Goal: Task Accomplishment & Management: Manage account settings

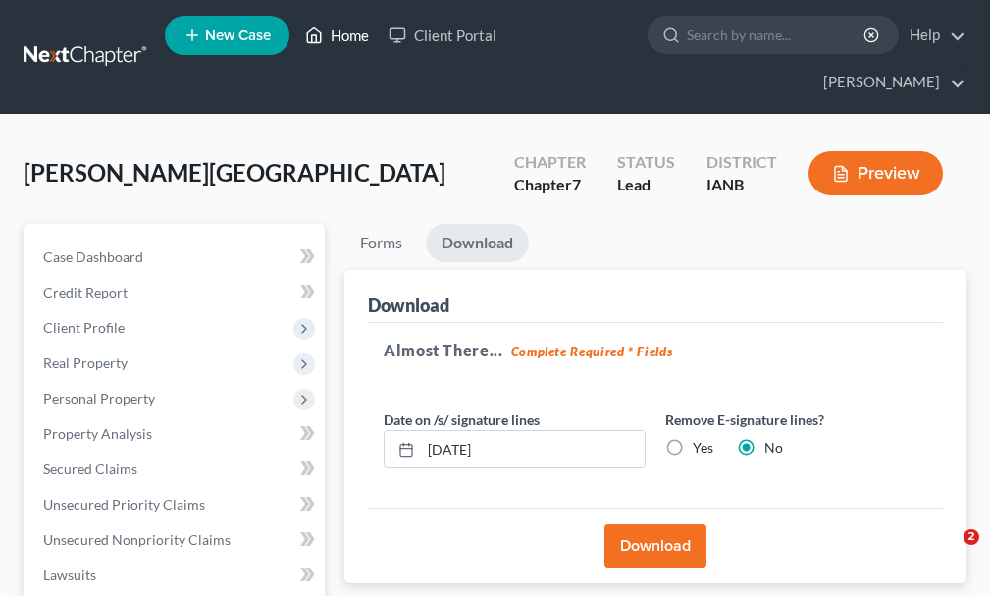
click at [351, 38] on link "Home" at bounding box center [336, 35] width 83 height 35
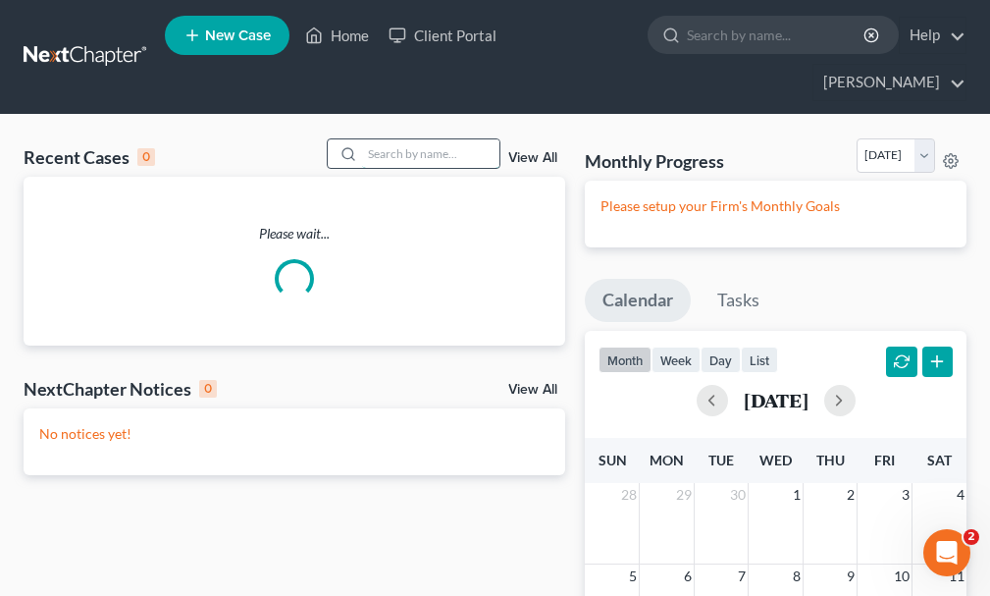
click at [415, 139] on input "search" at bounding box center [430, 153] width 137 height 28
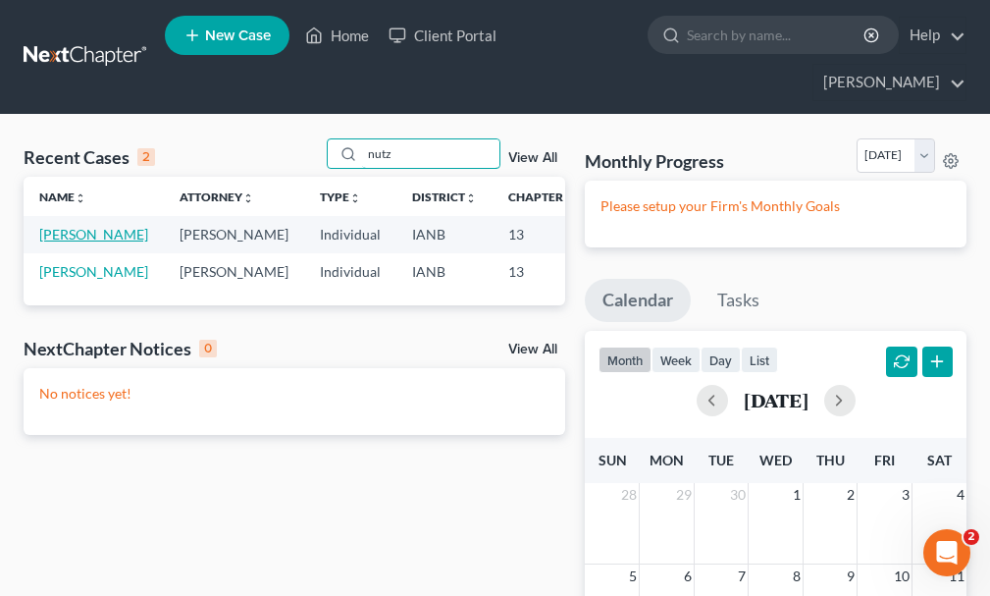
type input "nutz"
click at [52, 226] on link "[PERSON_NAME]" at bounding box center [93, 234] width 109 height 17
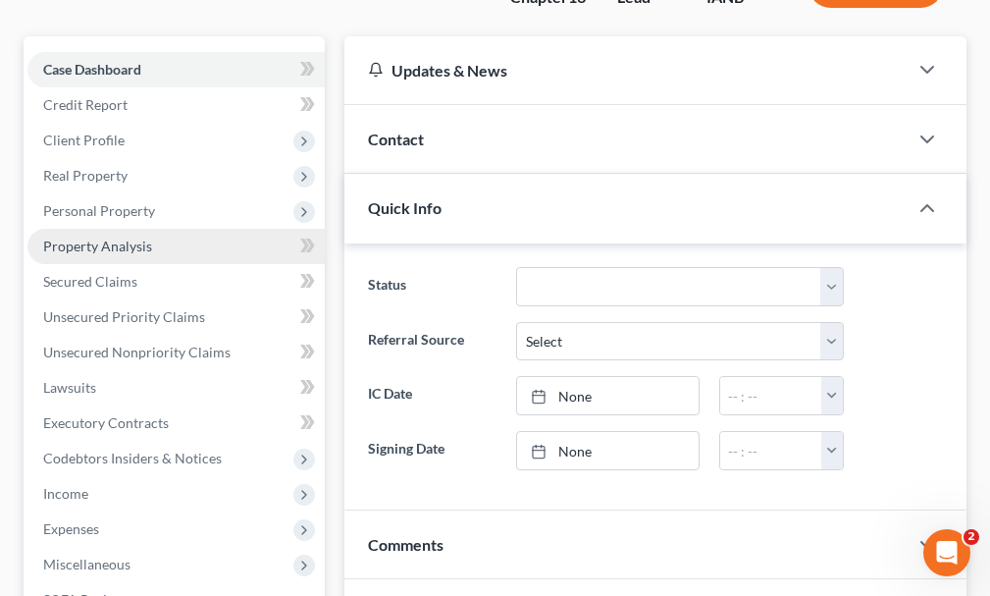
scroll to position [294, 0]
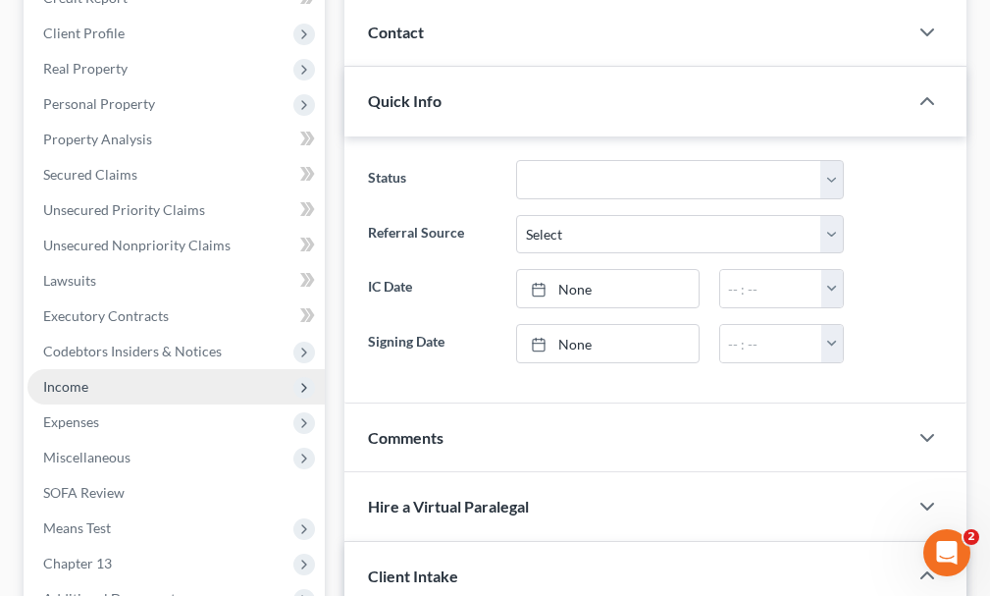
click at [68, 378] on span "Income" at bounding box center [65, 386] width 45 height 17
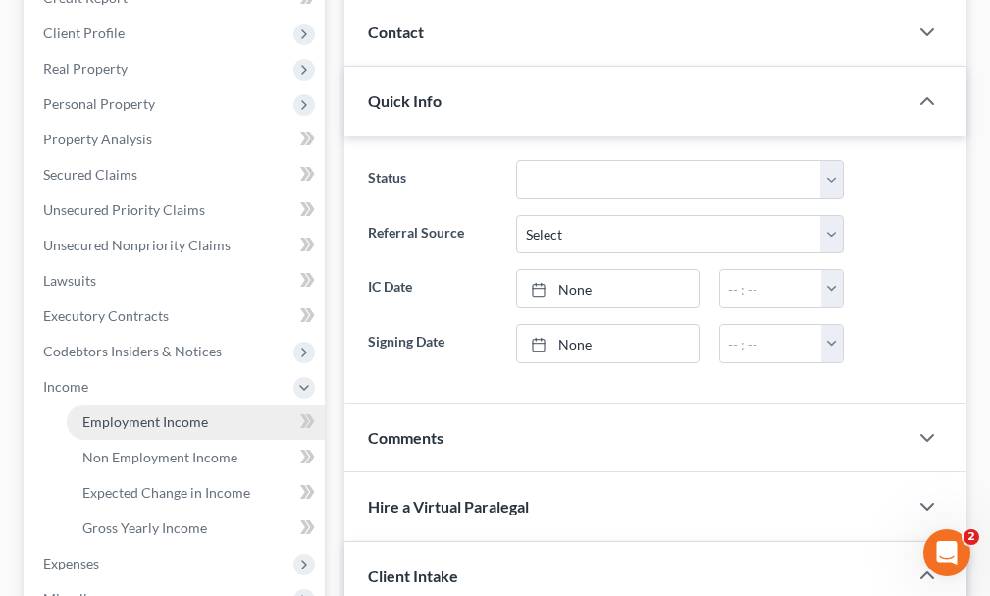
click at [128, 413] on span "Employment Income" at bounding box center [145, 421] width 126 height 17
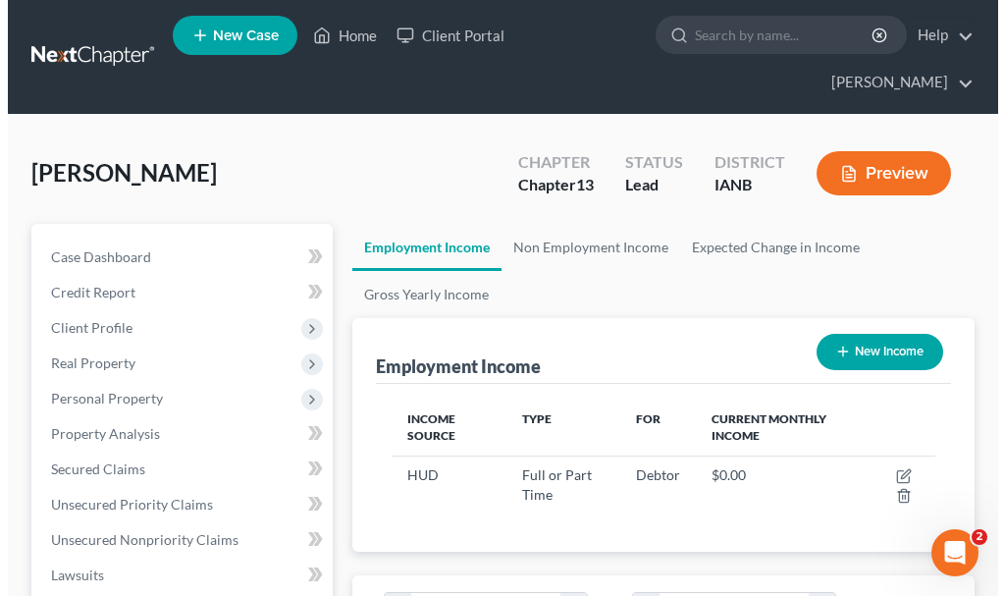
scroll to position [272, 583]
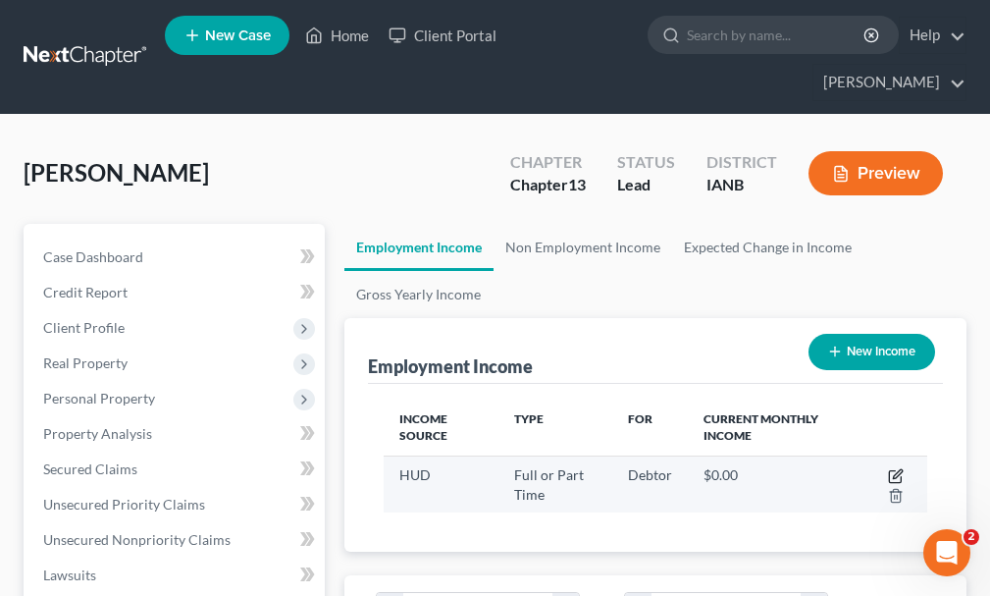
click at [894, 468] on icon "button" at bounding box center [896, 476] width 16 height 16
select select "0"
select select "30"
select select "0"
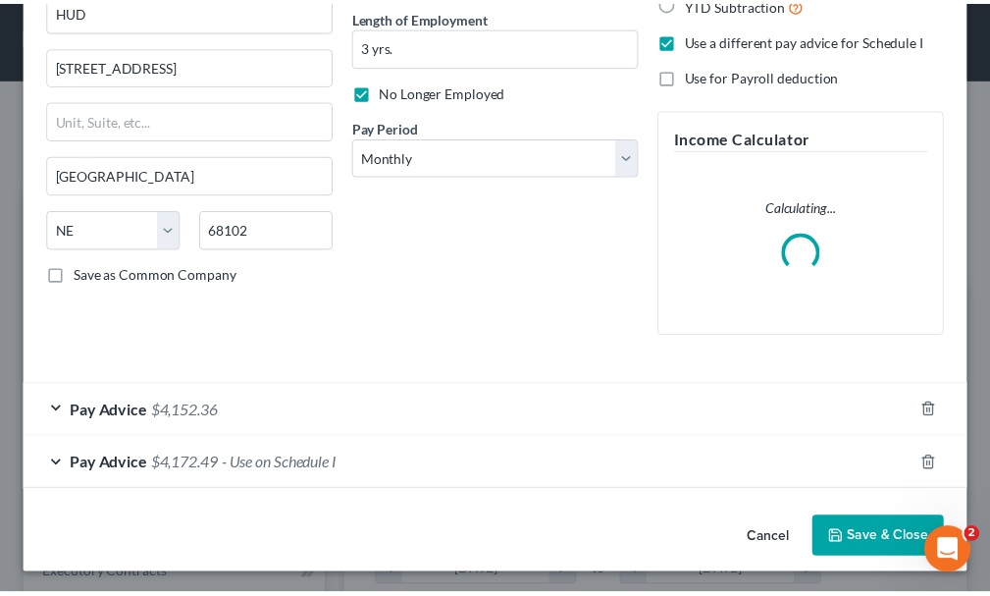
scroll to position [196, 0]
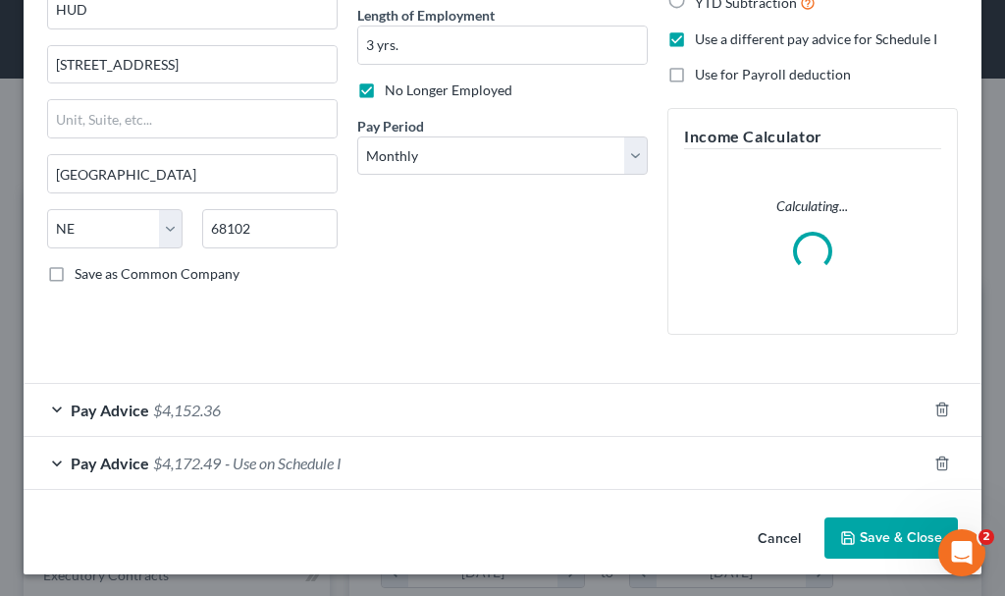
click at [847, 539] on button "Save & Close" at bounding box center [890, 537] width 133 height 41
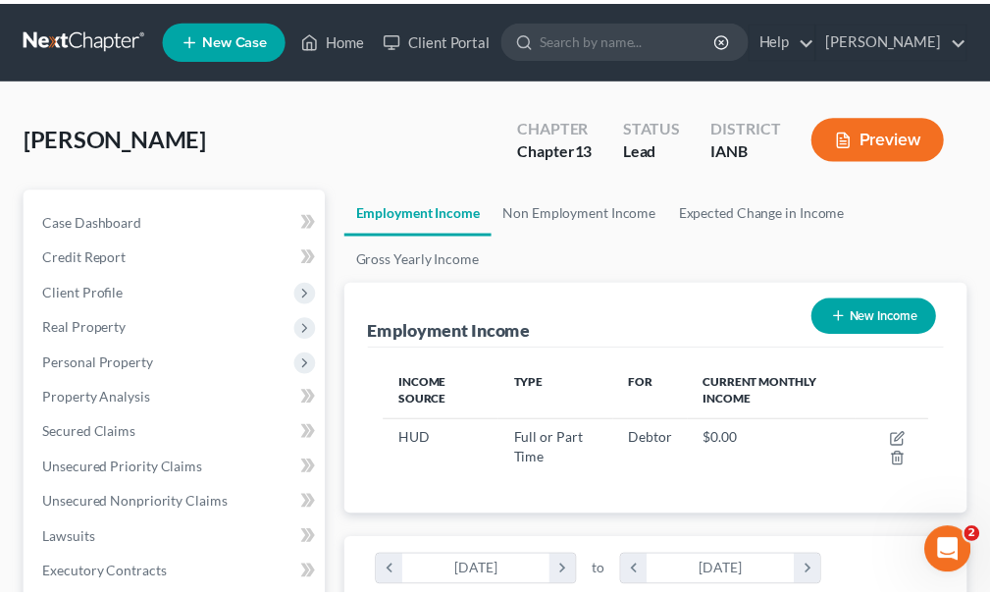
scroll to position [980941, 980630]
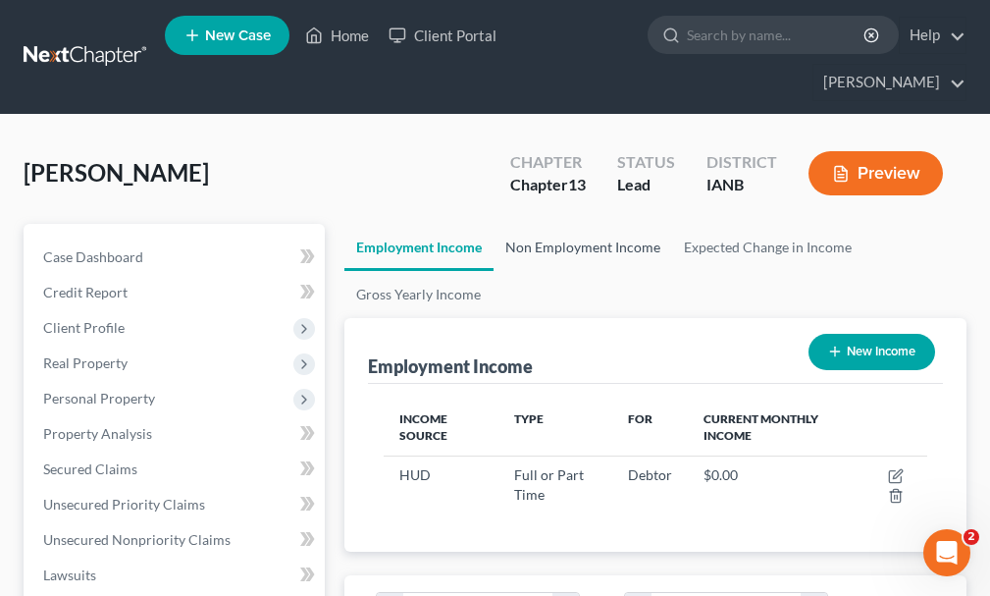
click at [556, 224] on link "Non Employment Income" at bounding box center [583, 247] width 179 height 47
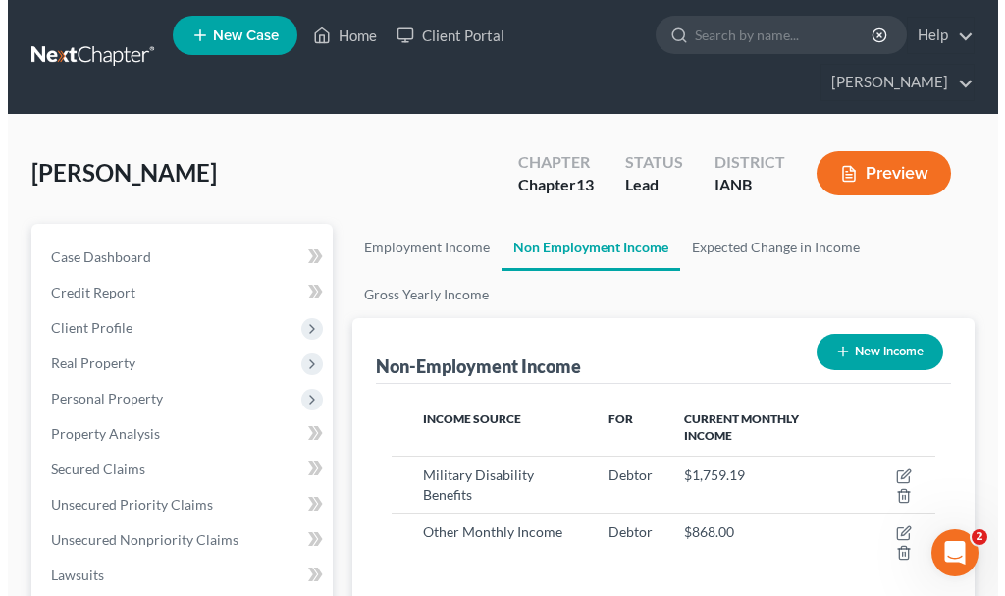
scroll to position [272, 583]
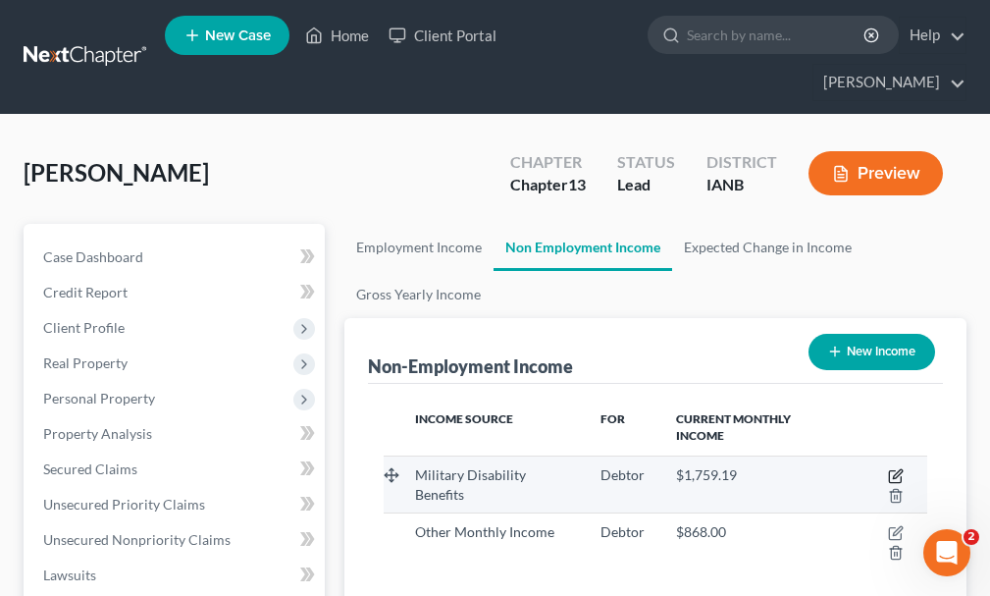
click at [893, 471] on icon "button" at bounding box center [895, 477] width 12 height 12
select select "12"
select select "0"
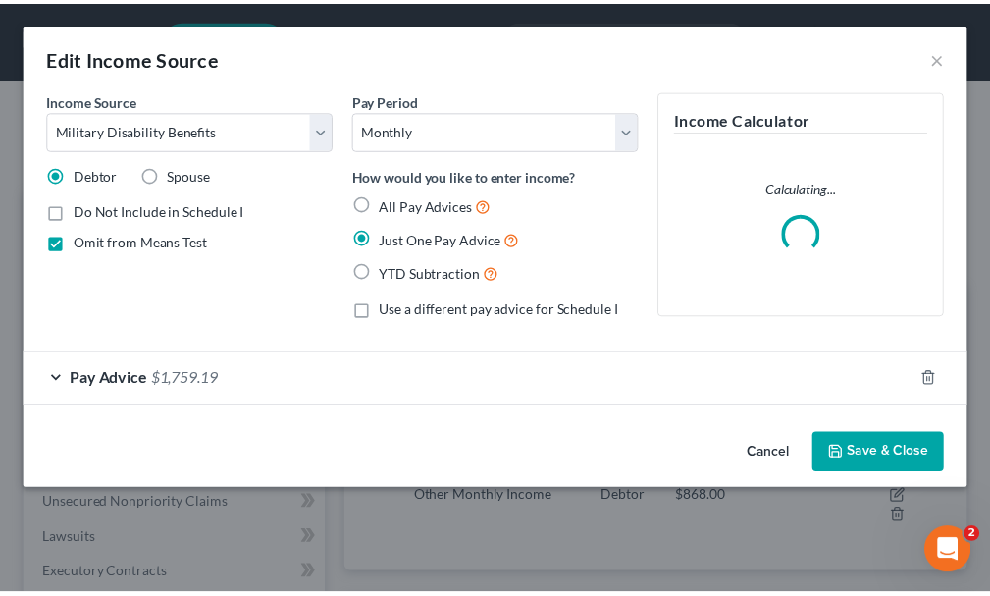
scroll to position [277, 593]
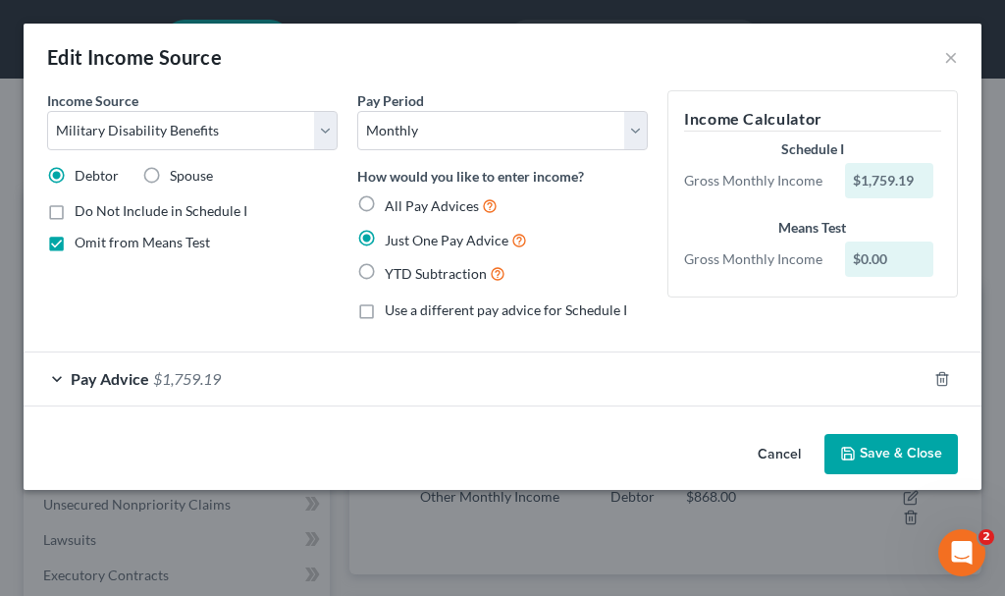
click at [870, 447] on button "Save & Close" at bounding box center [890, 454] width 133 height 41
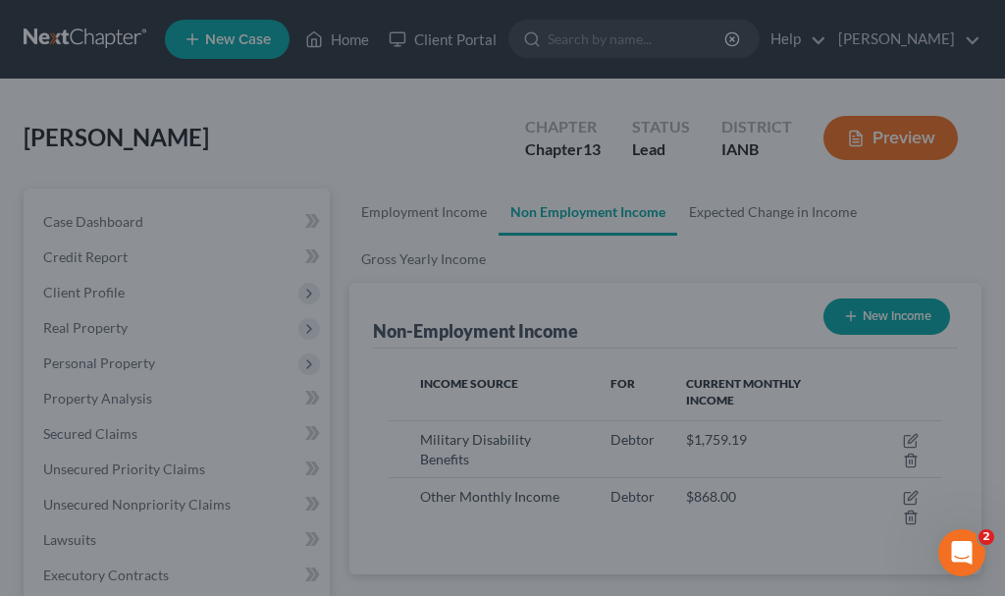
scroll to position [980941, 980630]
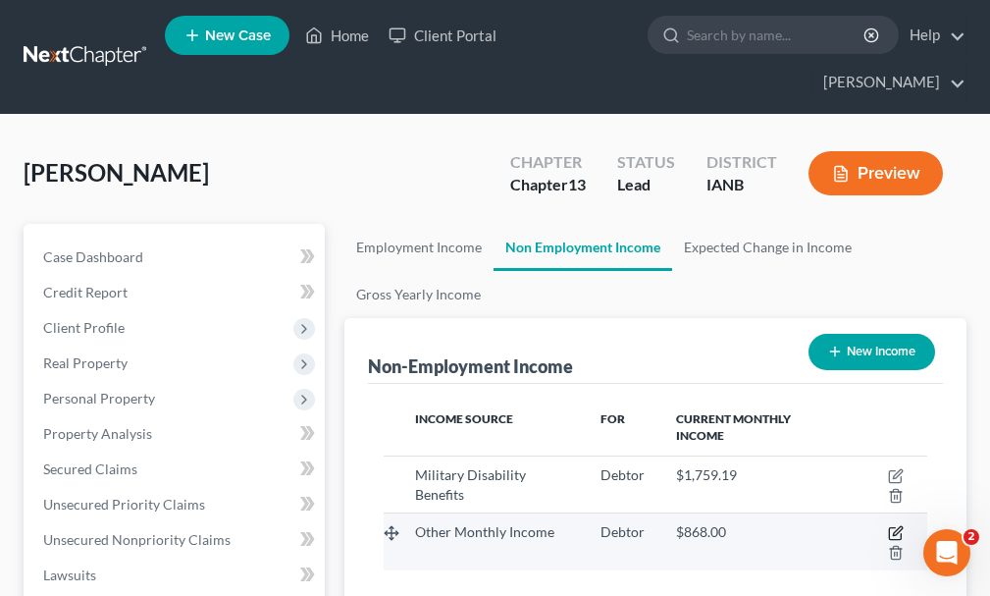
click at [892, 525] on icon "button" at bounding box center [896, 533] width 16 height 16
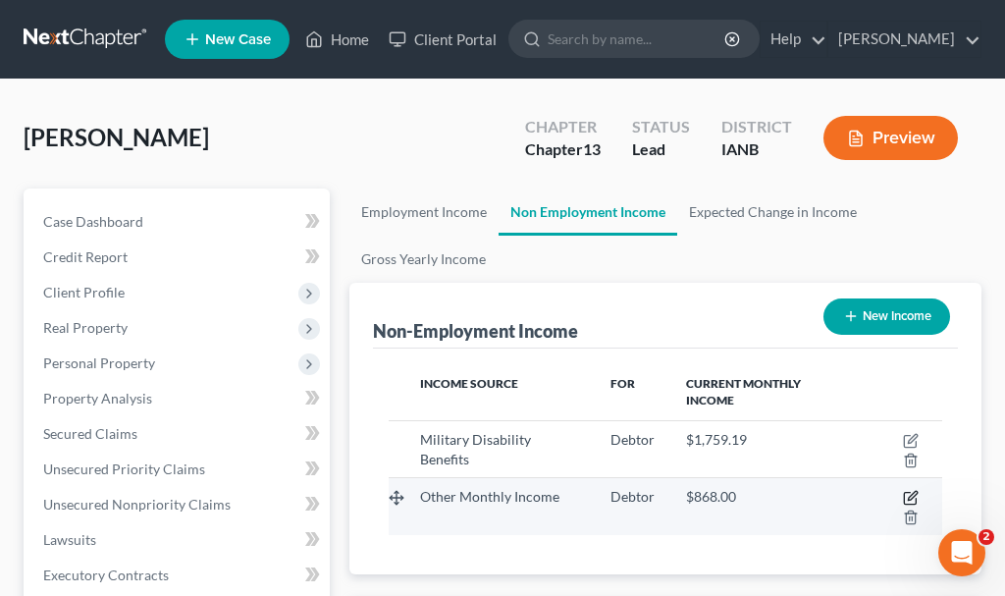
select select "13"
select select "0"
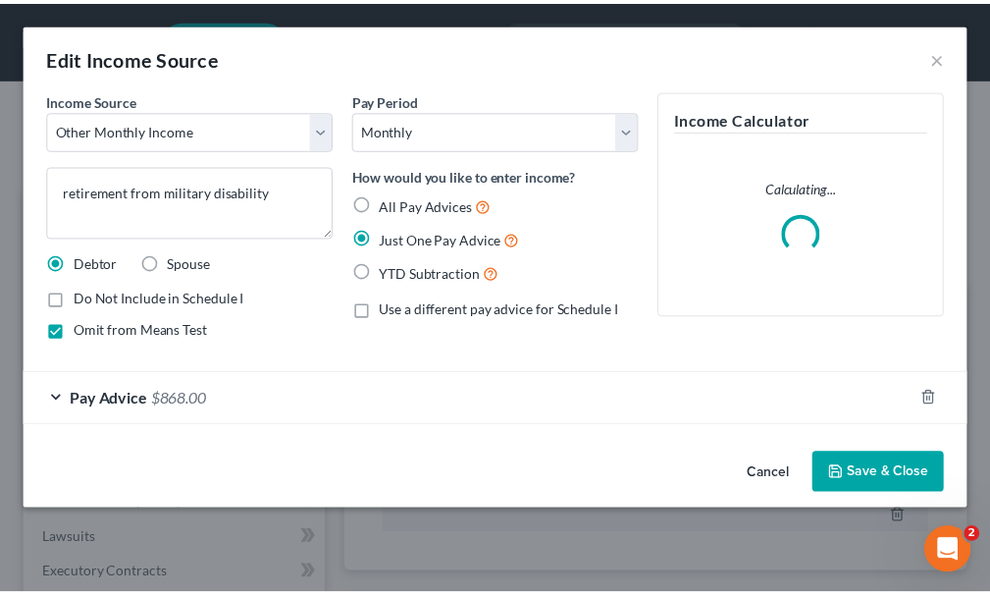
scroll to position [277, 593]
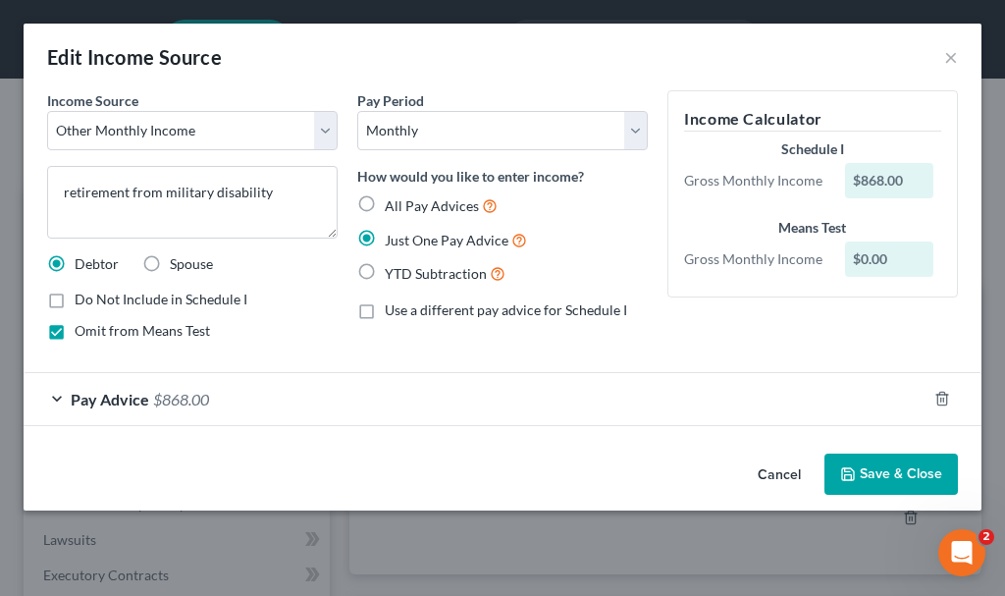
click at [183, 397] on span "$868.00" at bounding box center [181, 399] width 56 height 19
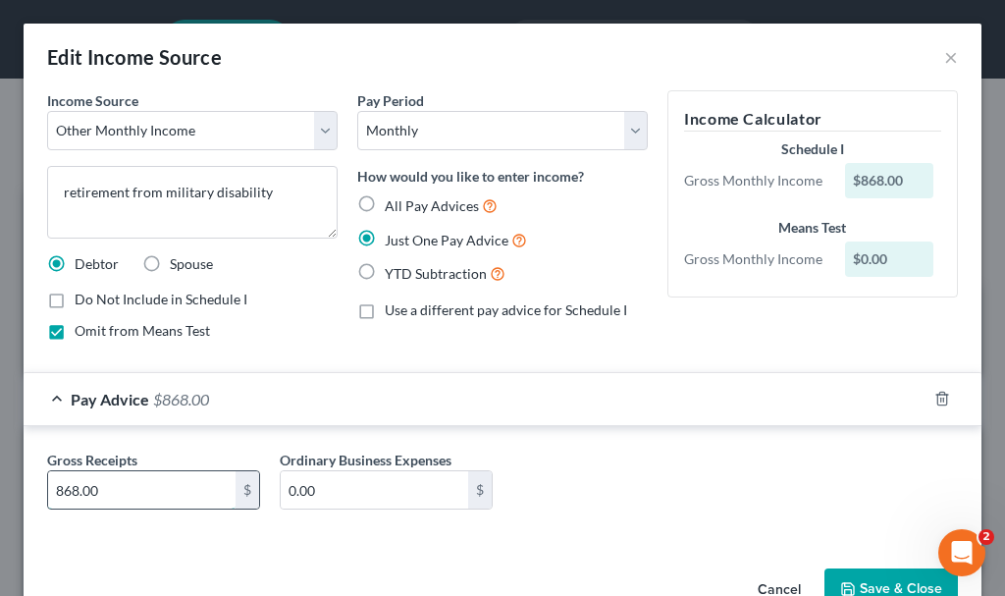
click at [203, 496] on input "868.00" at bounding box center [141, 489] width 187 height 37
type input "1,165"
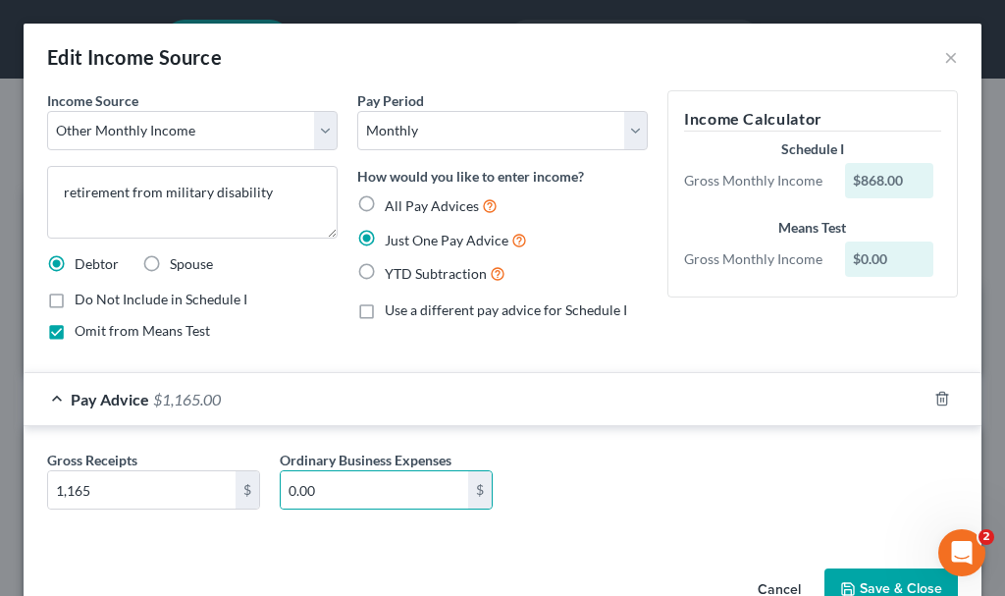
click at [837, 578] on button "Save & Close" at bounding box center [890, 588] width 133 height 41
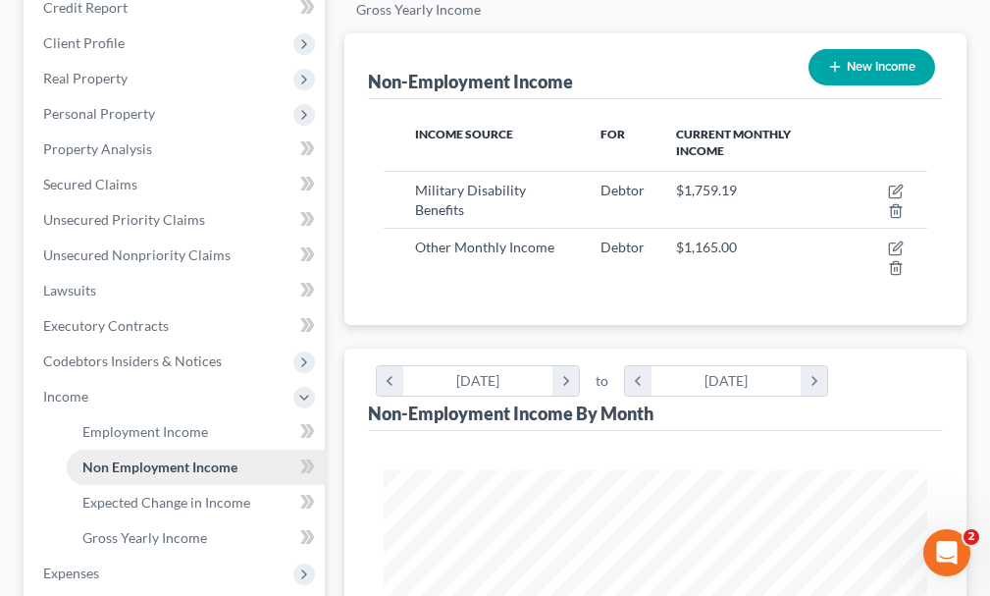
scroll to position [294, 0]
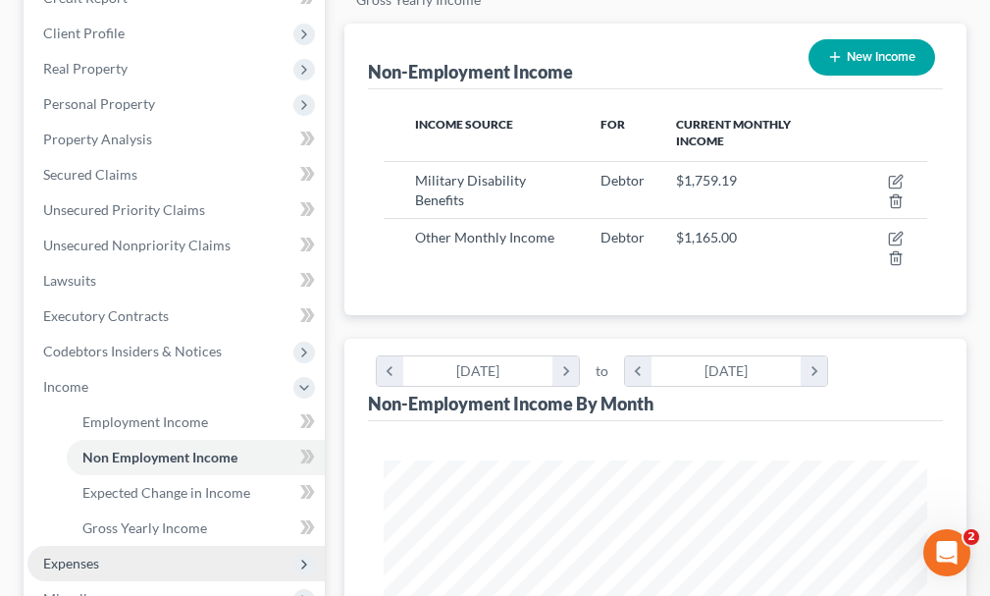
click at [61, 554] on span "Expenses" at bounding box center [71, 562] width 56 height 17
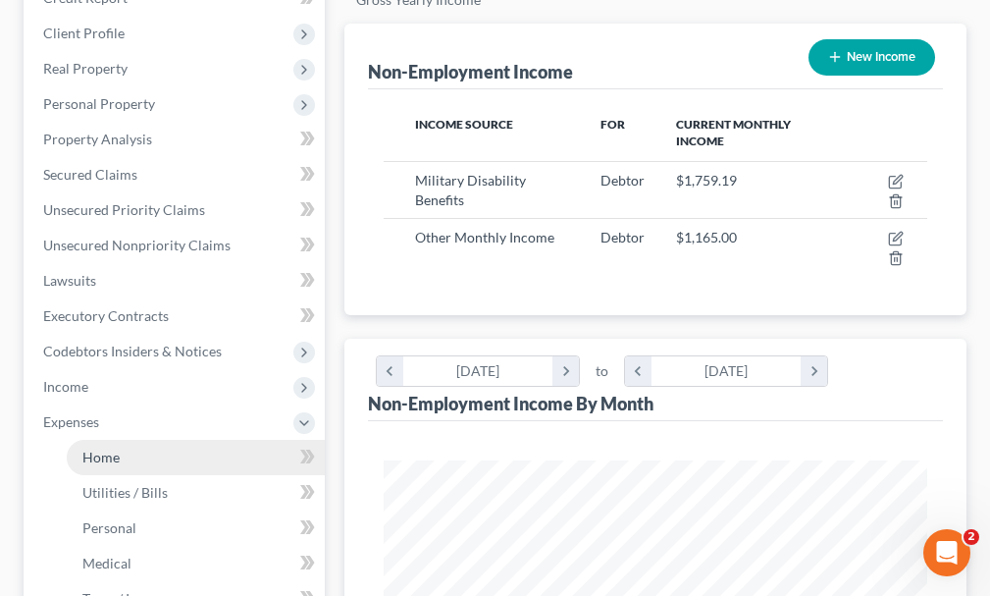
click at [101, 448] on span "Home" at bounding box center [100, 456] width 37 height 17
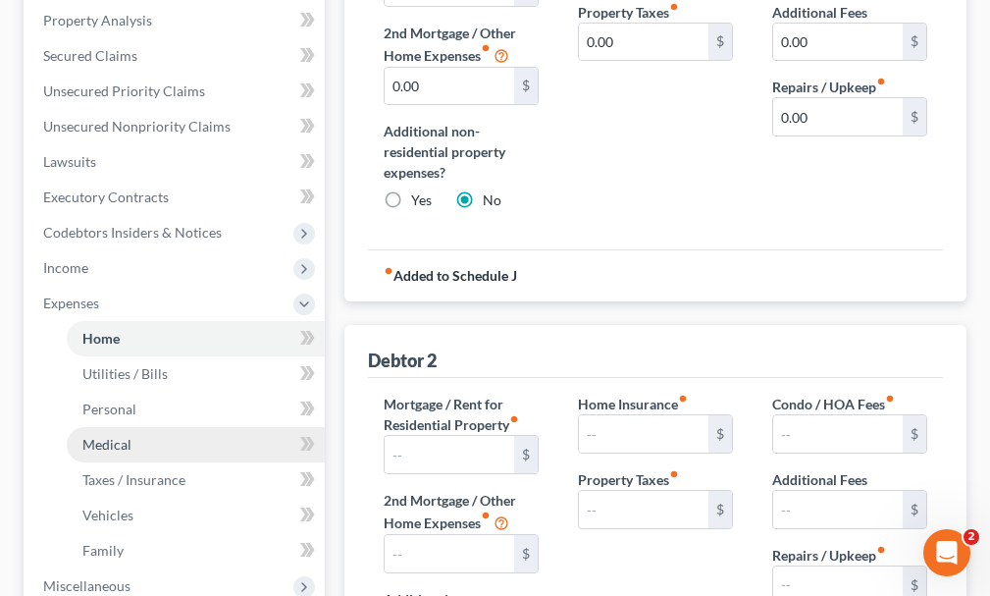
scroll to position [98, 0]
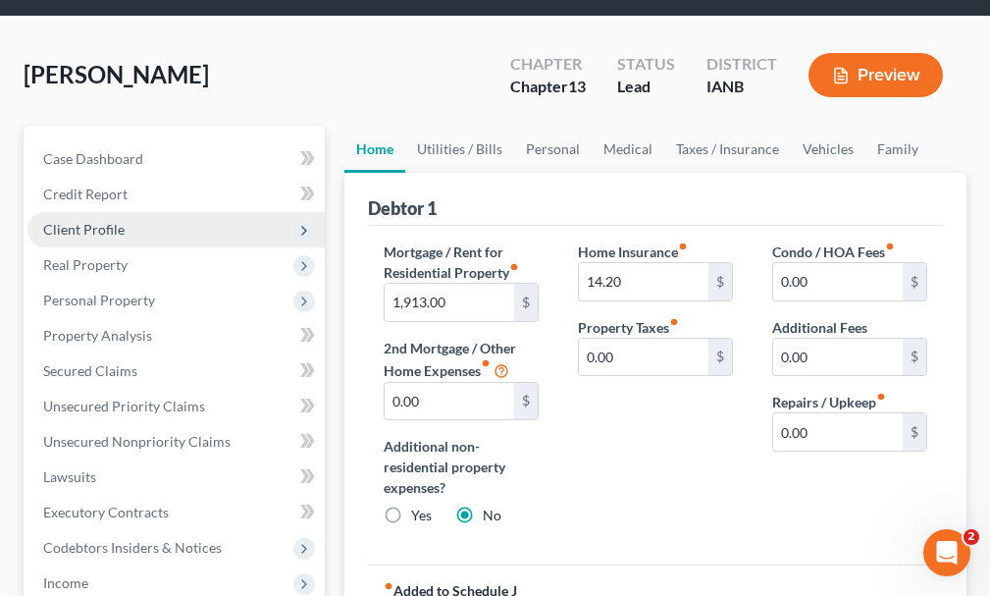
click at [94, 221] on span "Client Profile" at bounding box center [83, 229] width 81 height 17
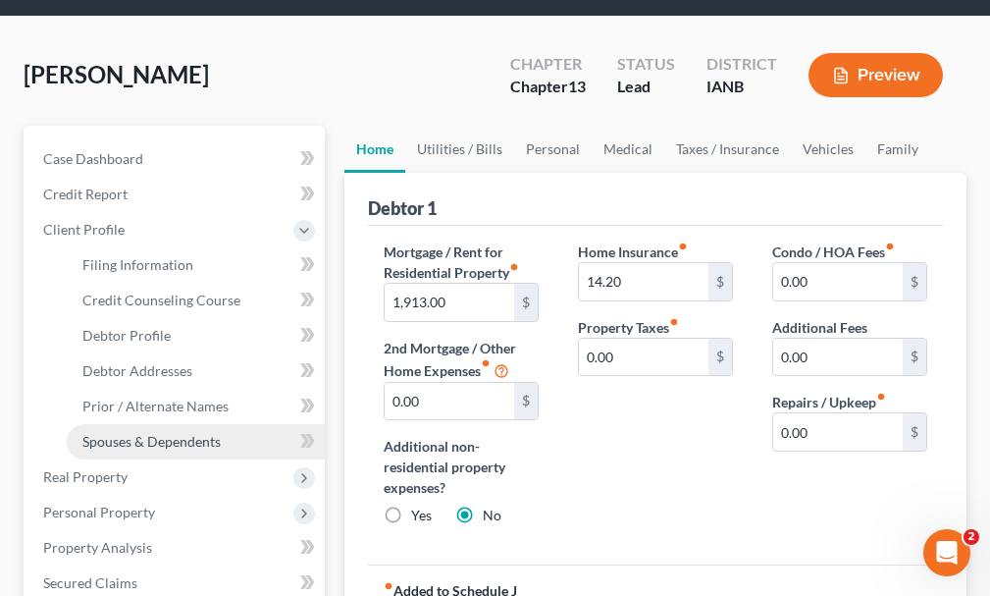
click at [124, 433] on span "Spouses & Dependents" at bounding box center [151, 441] width 138 height 17
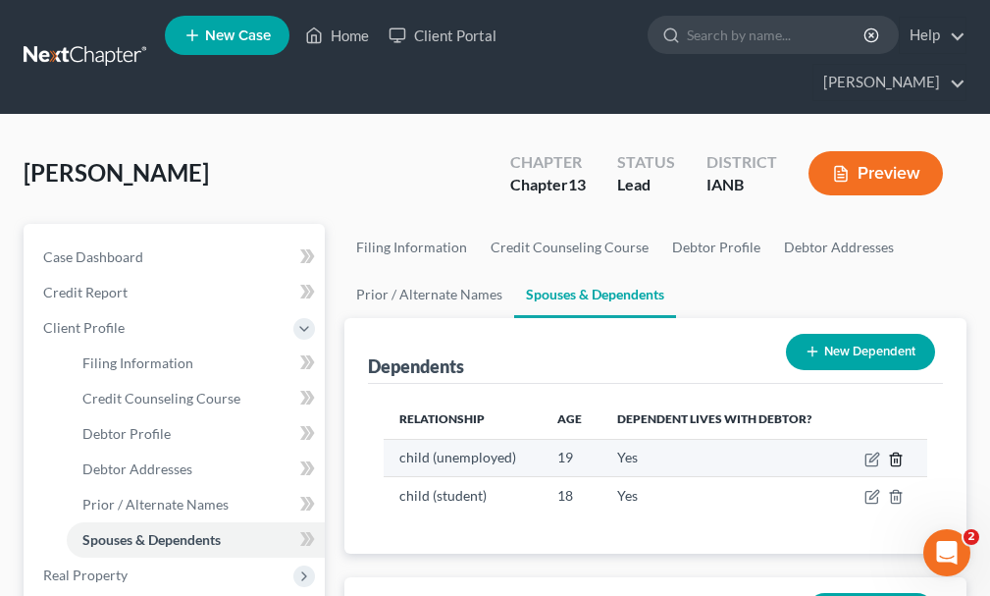
click at [894, 451] on icon "button" at bounding box center [896, 459] width 16 height 16
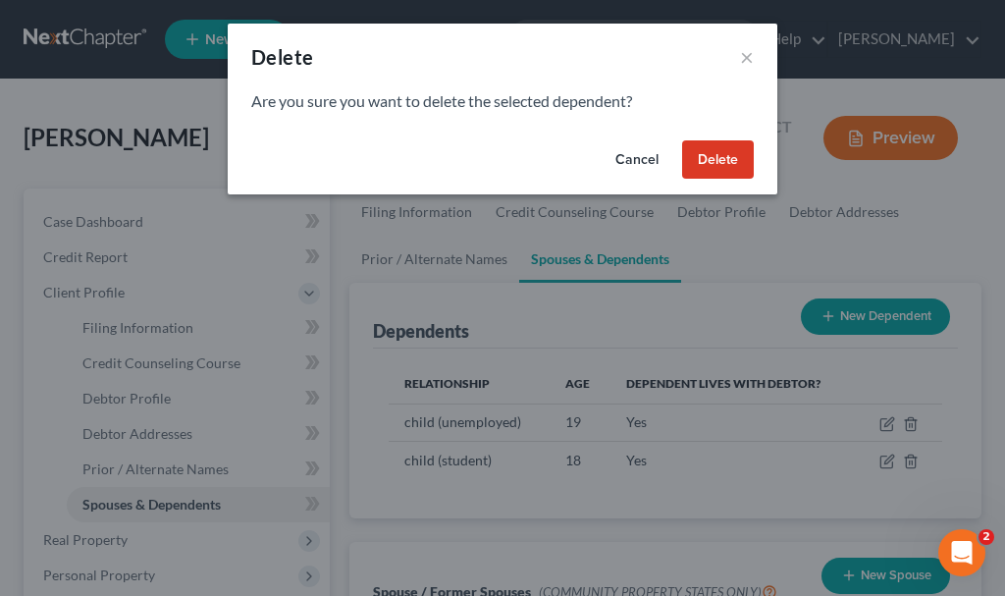
click at [720, 144] on button "Delete" at bounding box center [718, 159] width 72 height 39
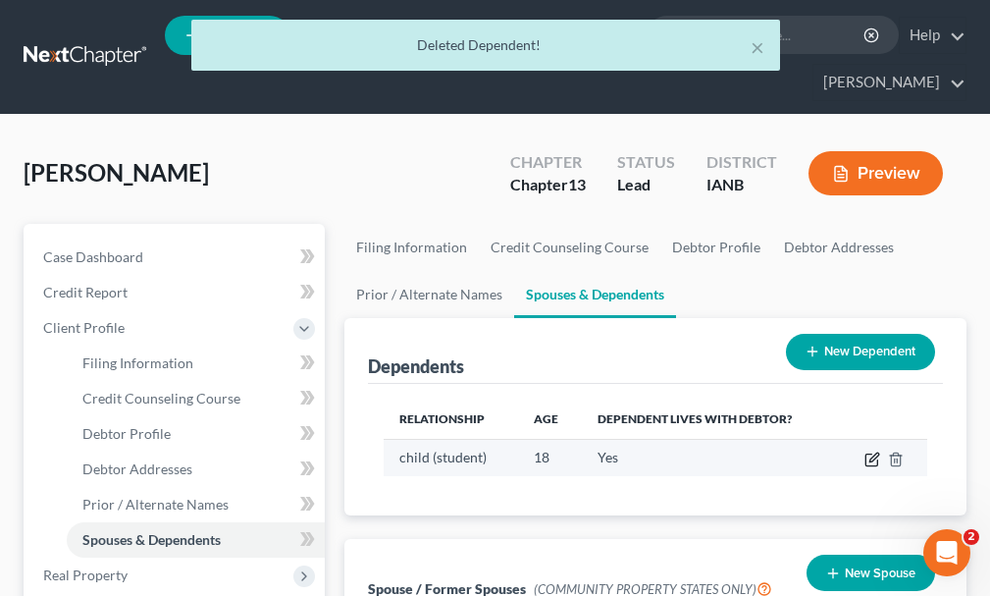
click at [870, 451] on icon "button" at bounding box center [872, 459] width 16 height 16
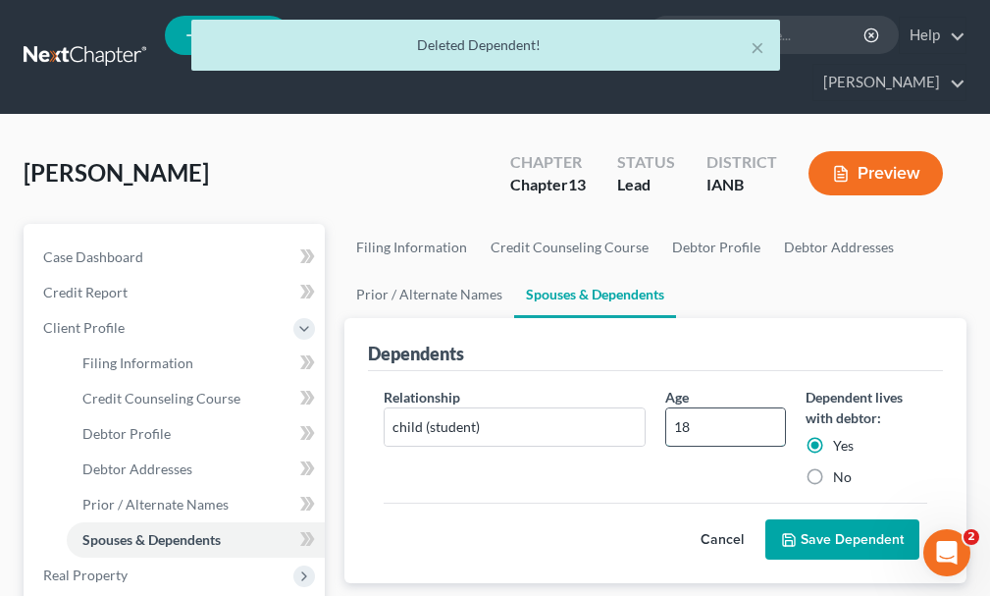
click at [705, 408] on input "18" at bounding box center [725, 426] width 119 height 37
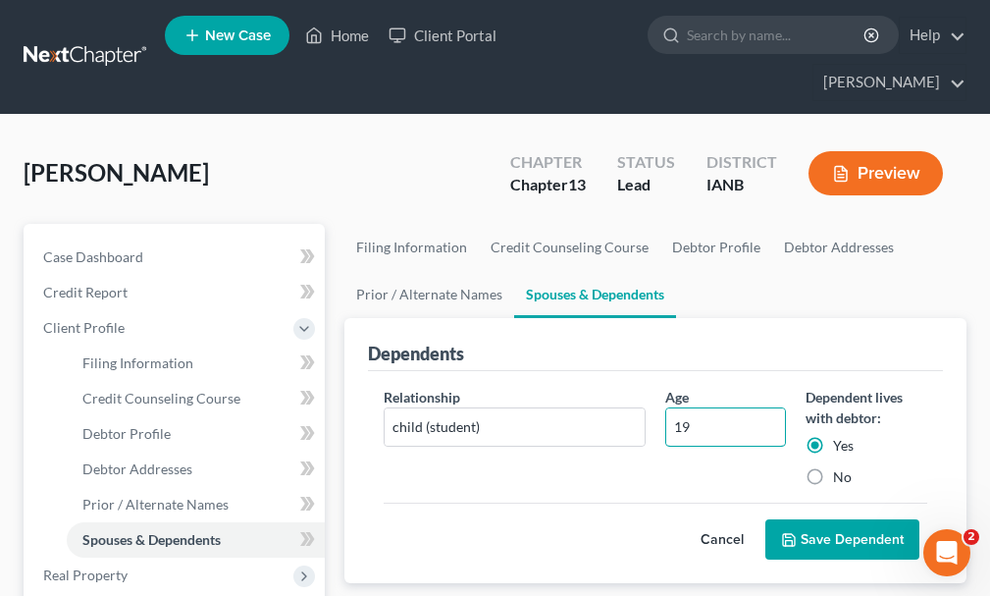
type input "19"
click at [797, 532] on icon "submit" at bounding box center [789, 540] width 16 height 16
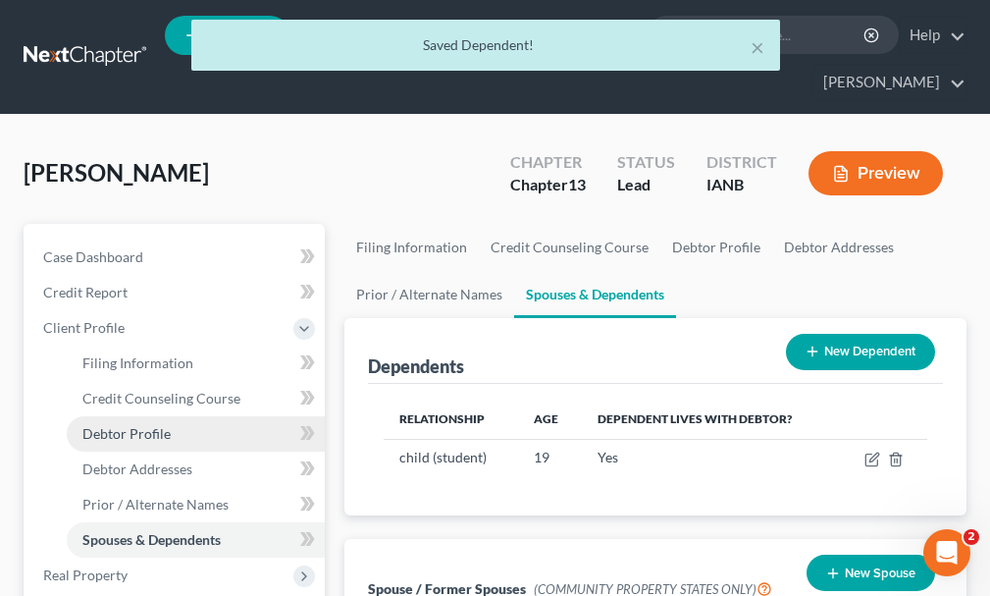
click at [138, 425] on span "Debtor Profile" at bounding box center [126, 433] width 88 height 17
select select "3"
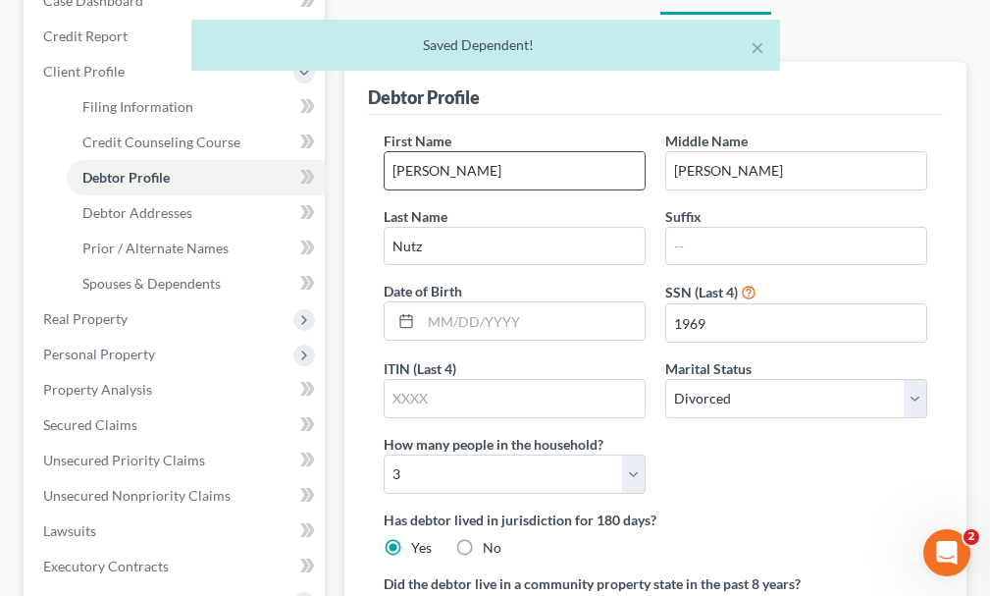
scroll to position [294, 0]
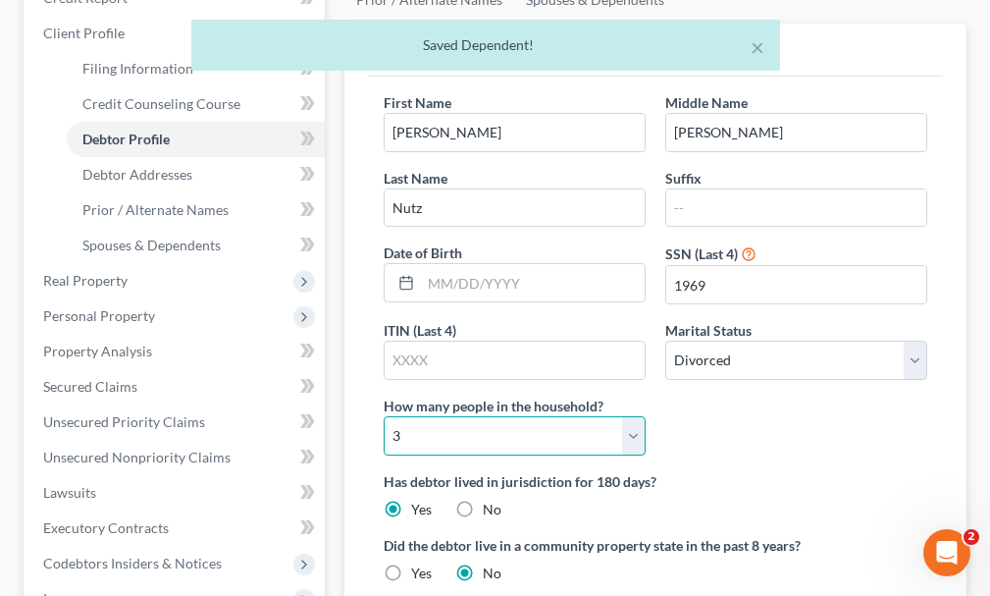
click at [467, 416] on select "Select 1 2 3 4 5 6 7 8 9 10 11 12 13 14 15 16 17 18 19 20" at bounding box center [515, 435] width 262 height 39
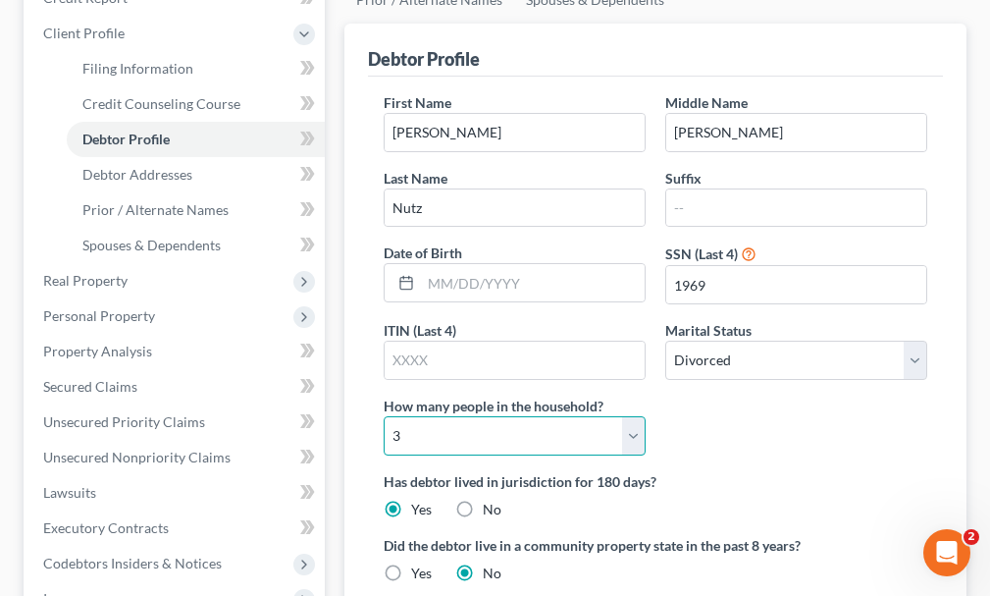
select select "1"
click at [384, 416] on select "Select 1 2 3 4 5 6 7 8 9 10 11 12 13 14 15 16 17 18 19 20" at bounding box center [515, 435] width 262 height 39
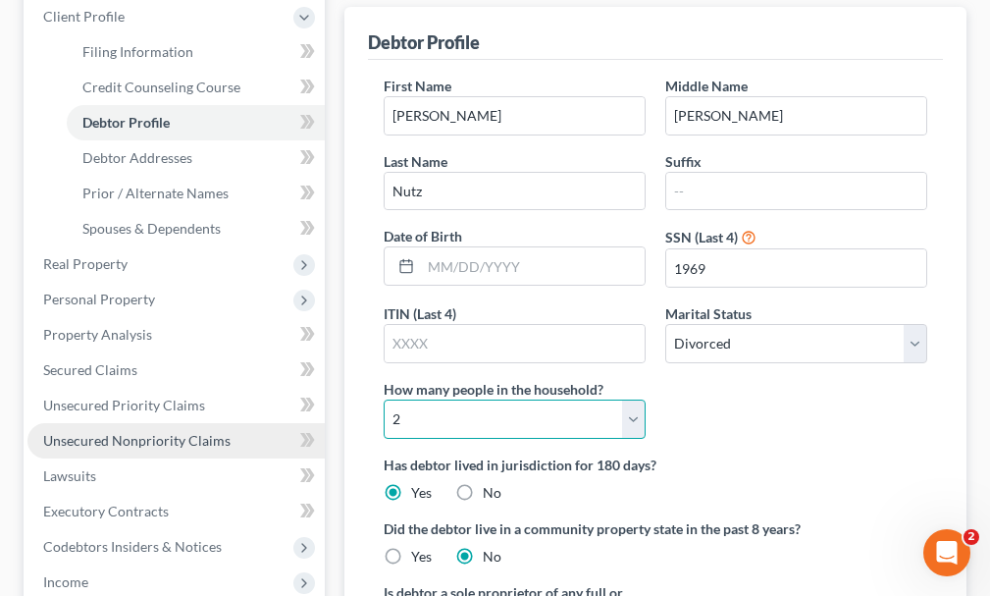
scroll to position [491, 0]
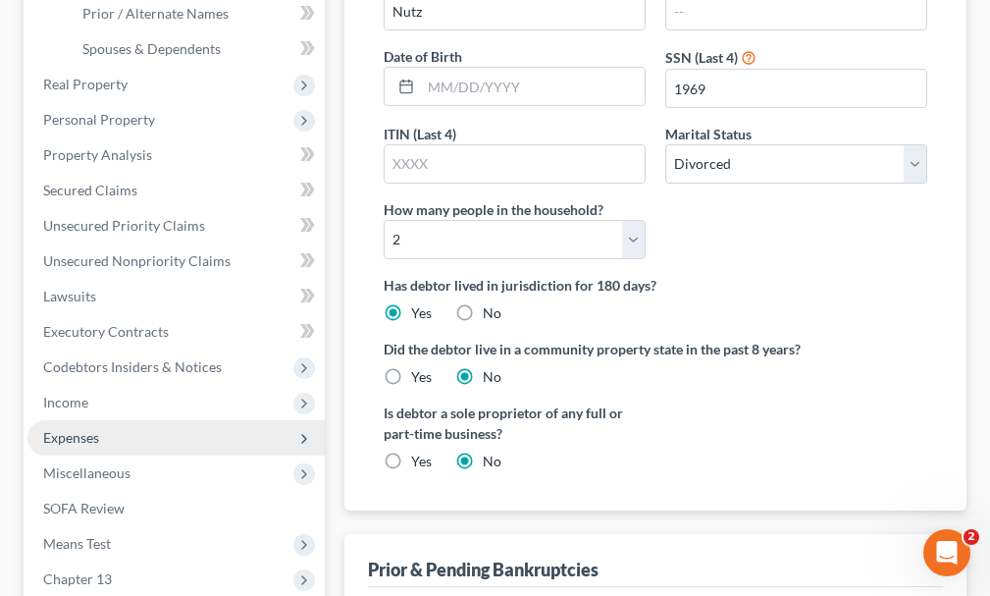
click at [63, 429] on span "Expenses" at bounding box center [71, 437] width 56 height 17
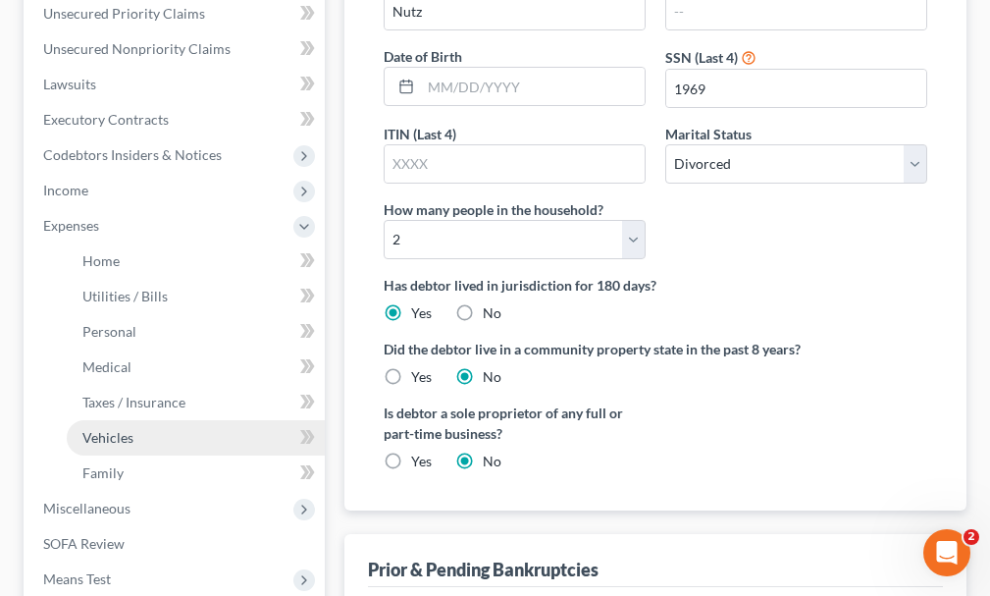
click at [109, 420] on link "Vehicles" at bounding box center [196, 437] width 258 height 35
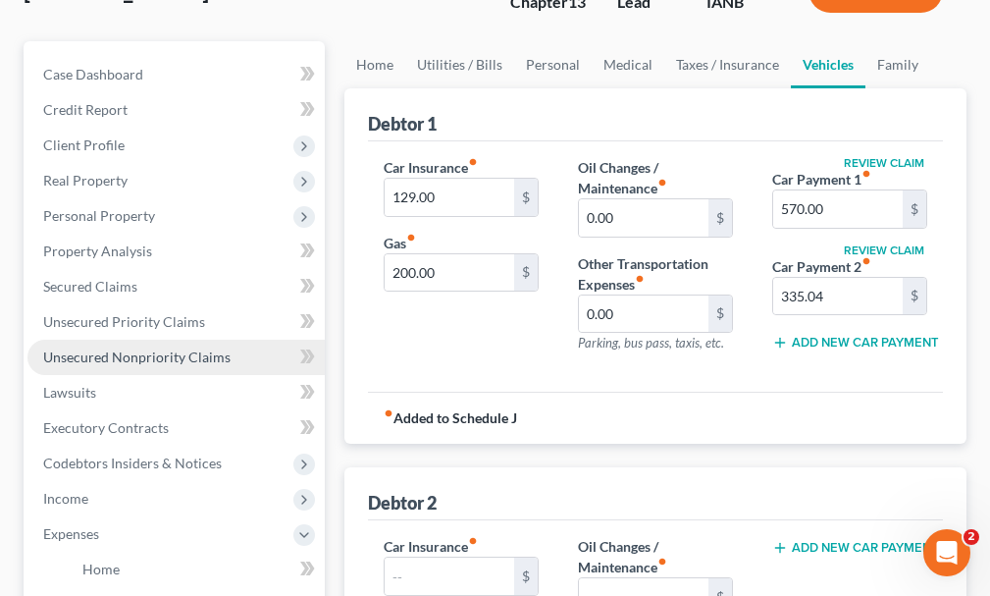
click at [105, 404] on ul "Case Dashboard Payments Invoices Payments Payments Credit Report Client Profile" at bounding box center [175, 516] width 297 height 918
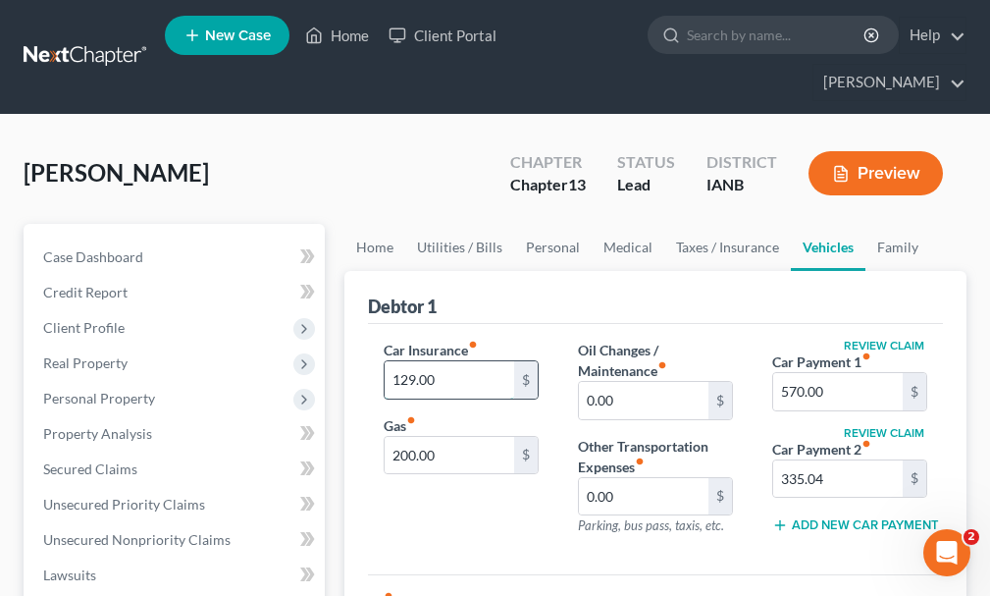
click at [478, 361] on input "129.00" at bounding box center [450, 379] width 130 height 37
type input "236"
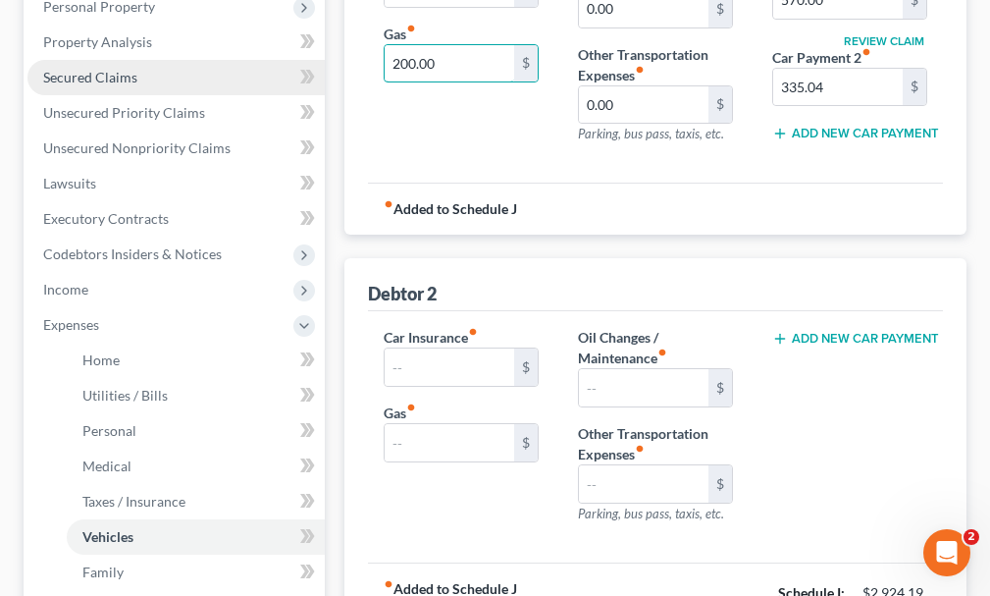
scroll to position [392, 0]
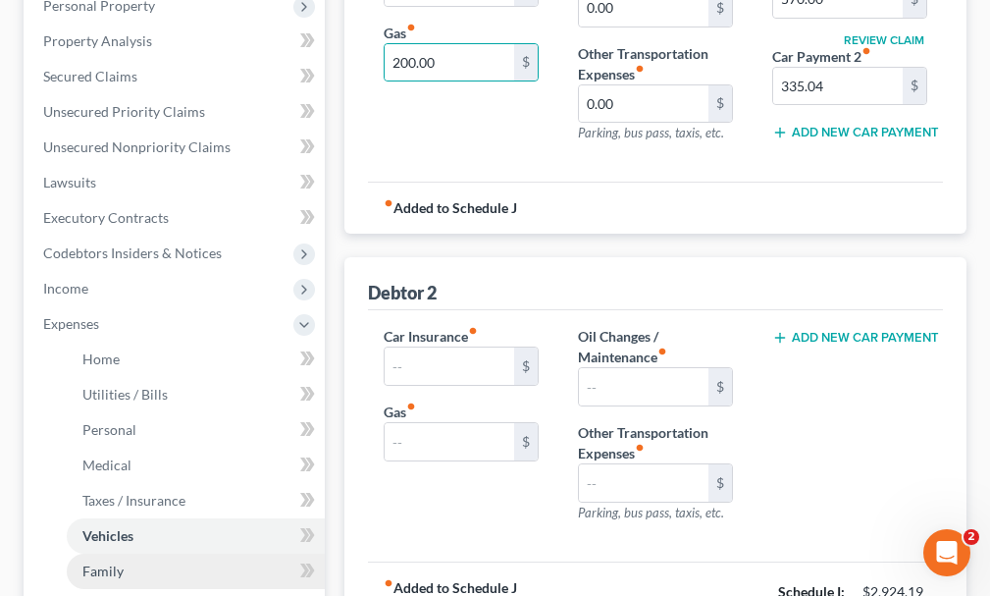
click at [109, 562] on span "Family" at bounding box center [102, 570] width 41 height 17
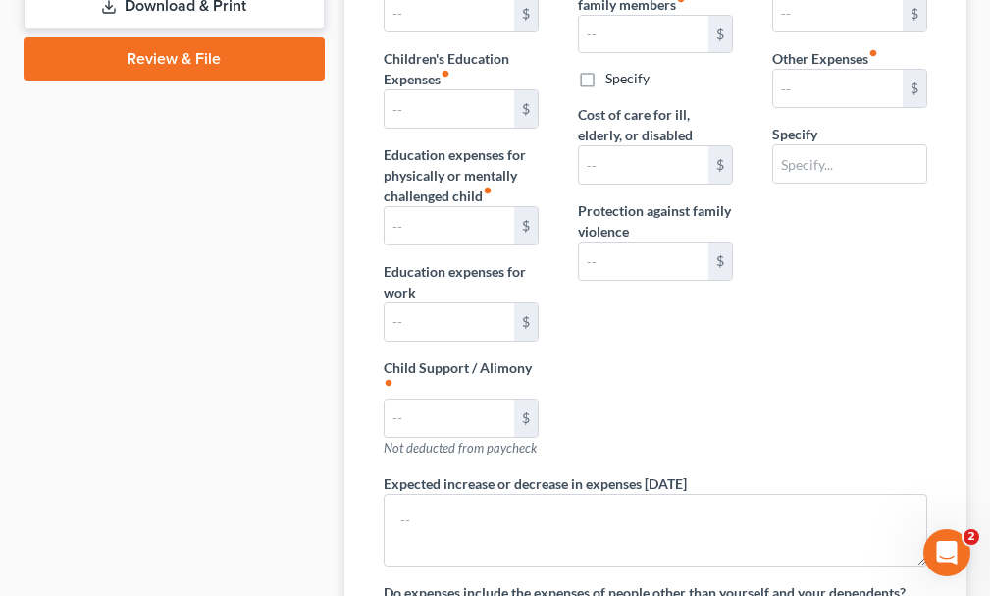
scroll to position [1374, 0]
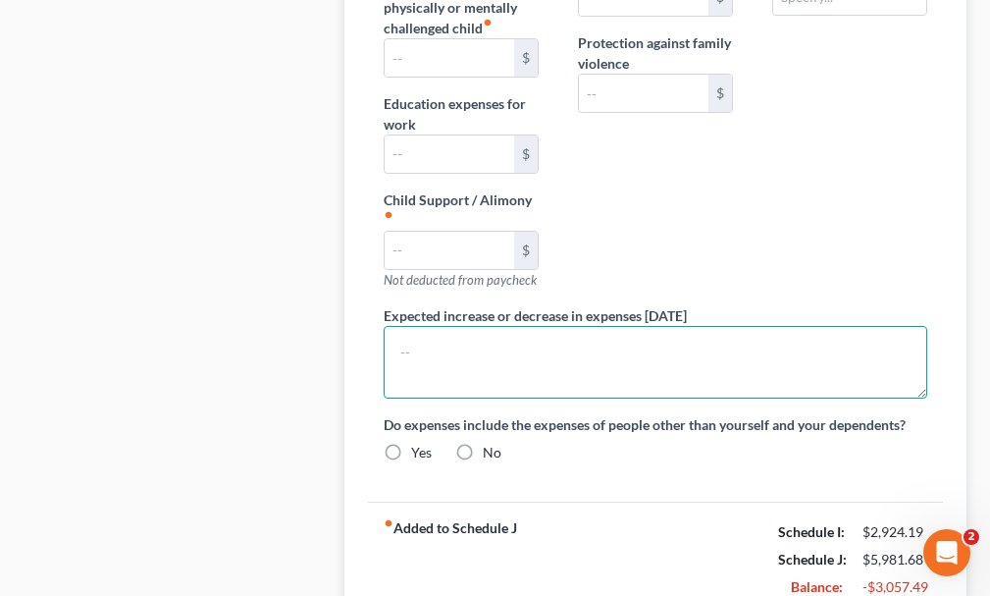
click at [480, 340] on textarea at bounding box center [656, 362] width 544 height 73
type textarea "Trying to find cheaper rental"
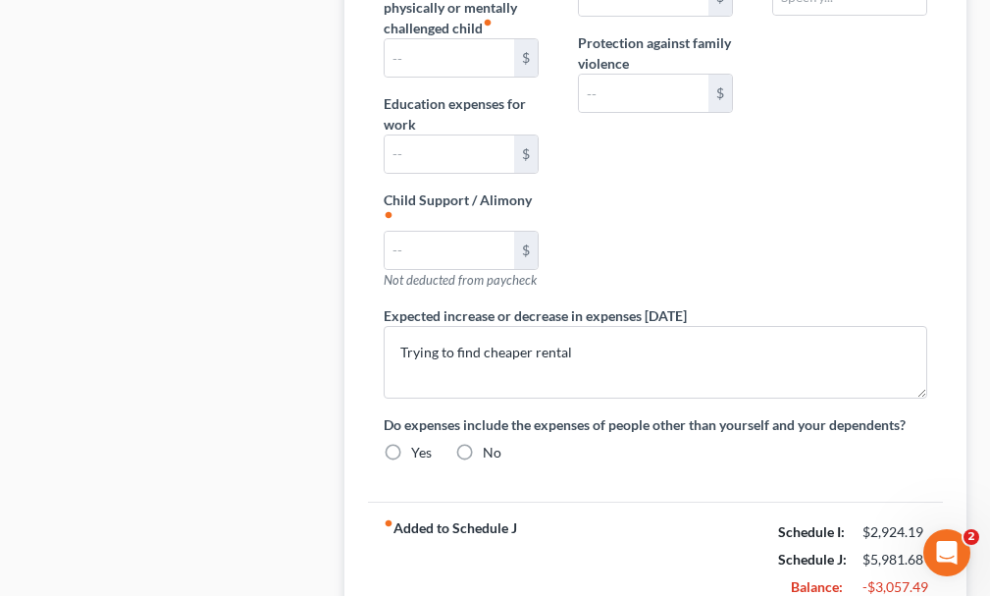
click at [483, 443] on label "No" at bounding box center [492, 453] width 19 height 20
click at [491, 443] on input "No" at bounding box center [497, 449] width 13 height 13
radio input "true"
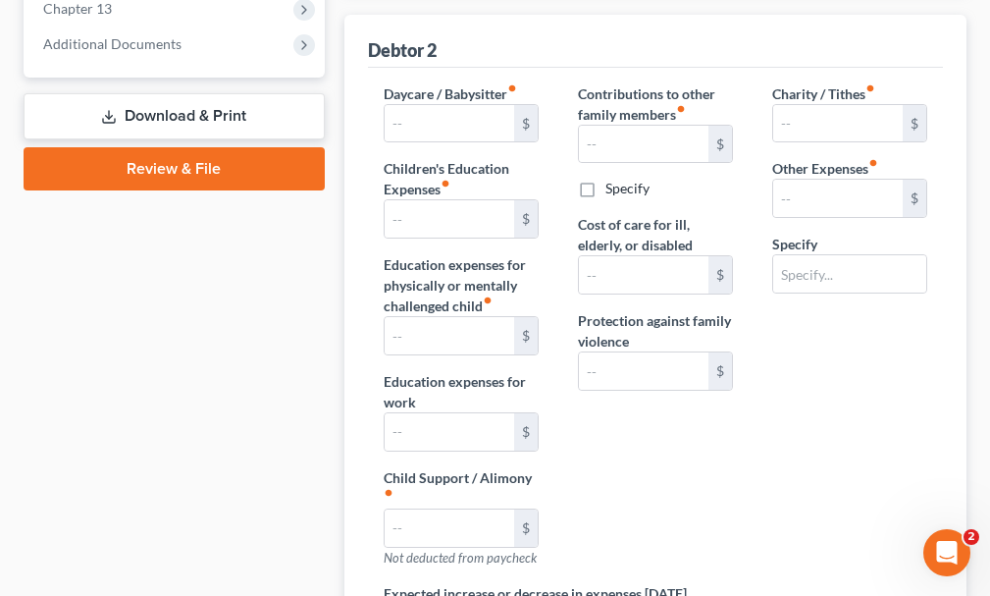
scroll to position [687, 0]
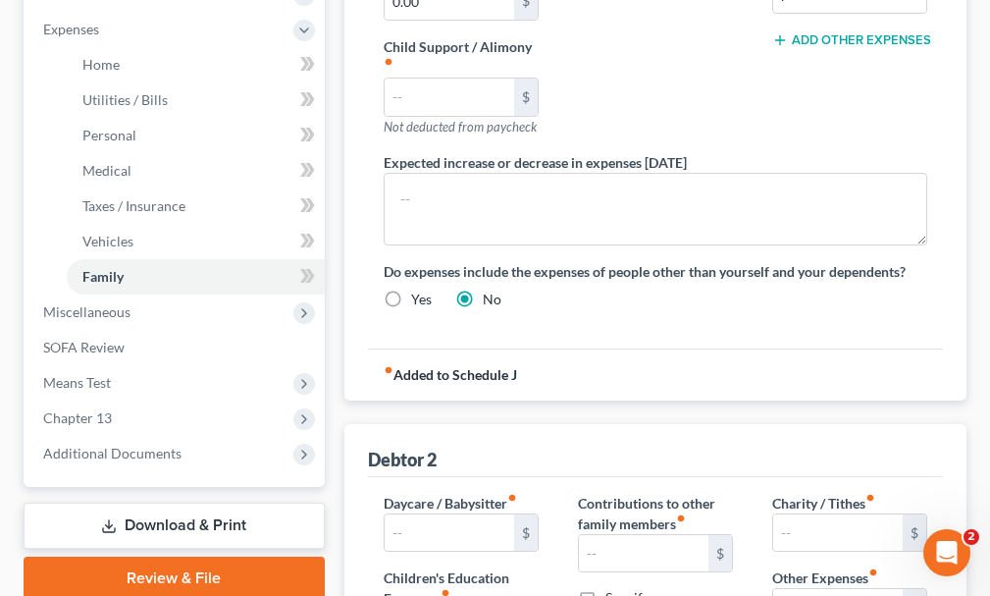
click at [159, 502] on link "Download & Print" at bounding box center [174, 525] width 301 height 46
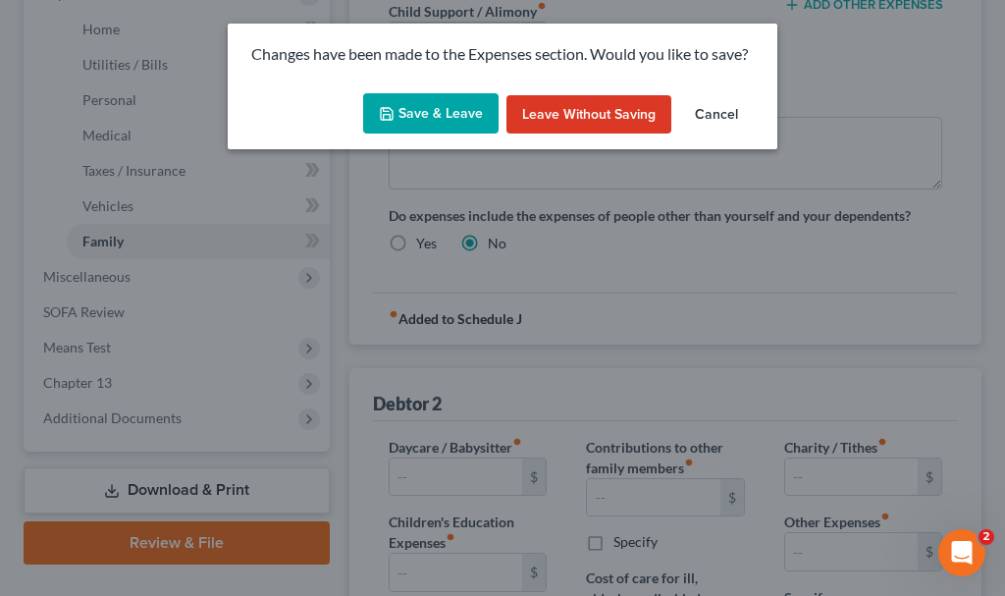
click at [419, 106] on button "Save & Leave" at bounding box center [430, 113] width 135 height 41
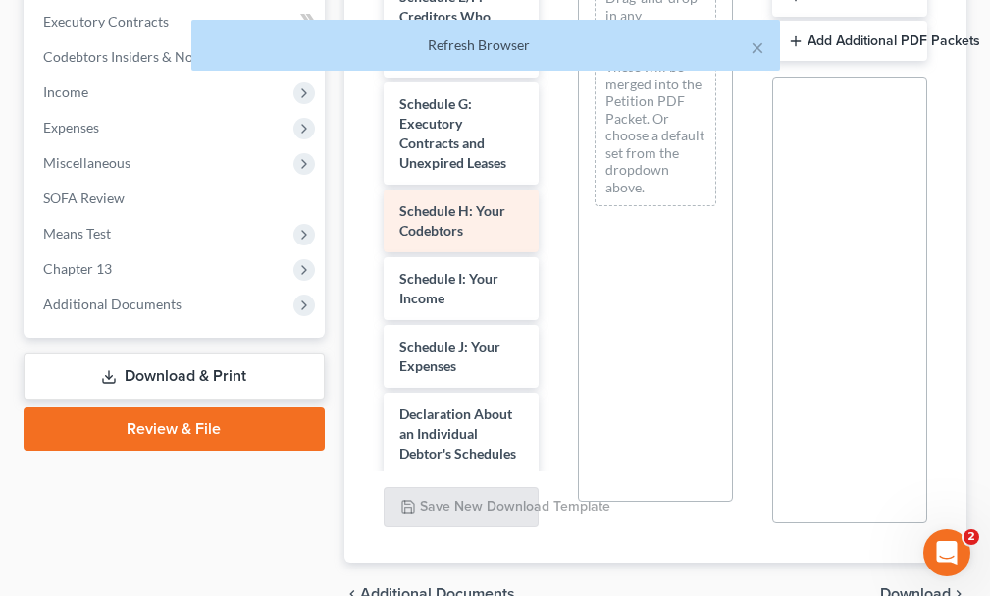
scroll to position [491, 0]
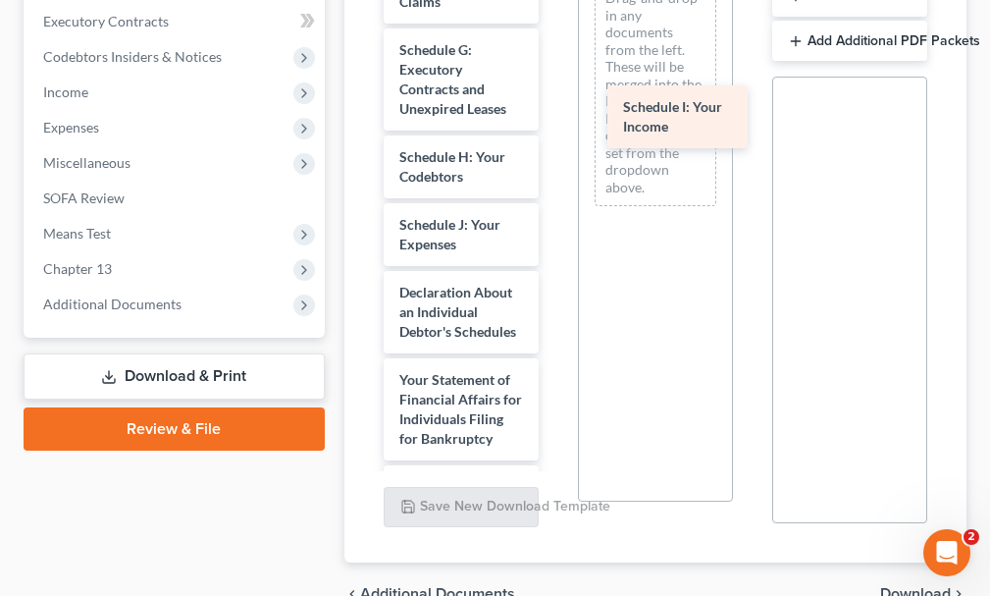
drag, startPoint x: 436, startPoint y: 199, endPoint x: 659, endPoint y: 117, distance: 238.4
click at [554, 117] on div "Schedule I: Your Income Voluntary Petition for Individuals Filing for Bankruptc…" at bounding box center [461, 171] width 186 height 1451
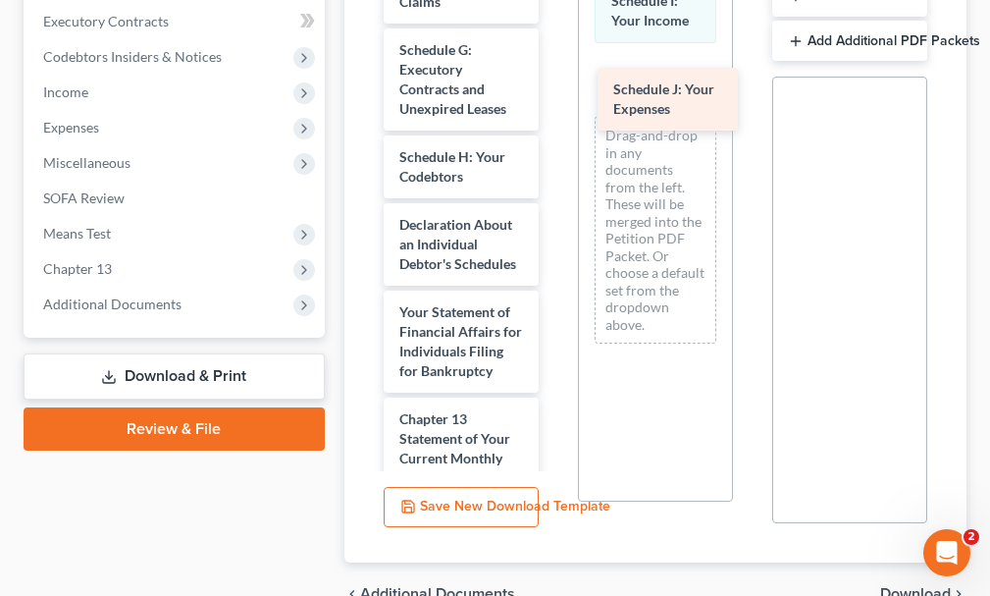
drag, startPoint x: 439, startPoint y: 202, endPoint x: 653, endPoint y: 102, distance: 236.2
click at [554, 102] on div "Schedule J: Your Expenses Voluntary Petition for Individuals Filing for Bankrup…" at bounding box center [461, 138] width 186 height 1384
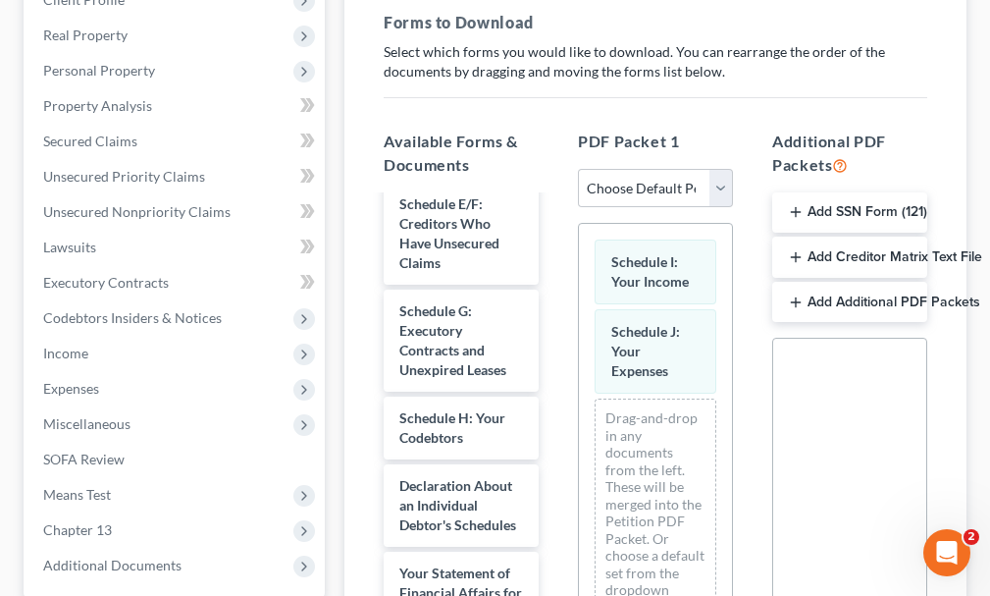
scroll to position [98, 0]
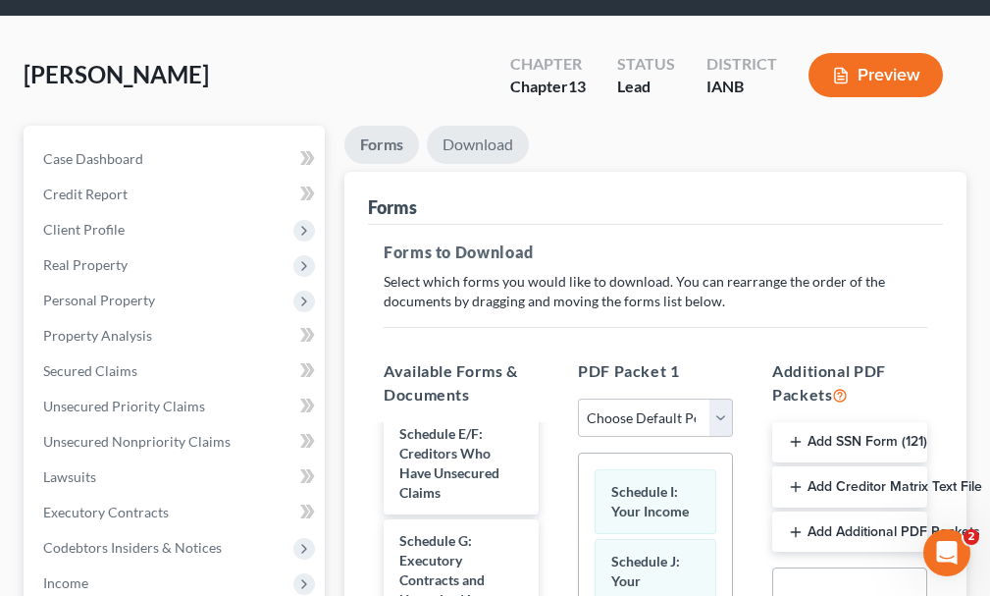
click at [481, 126] on link "Download" at bounding box center [478, 145] width 102 height 38
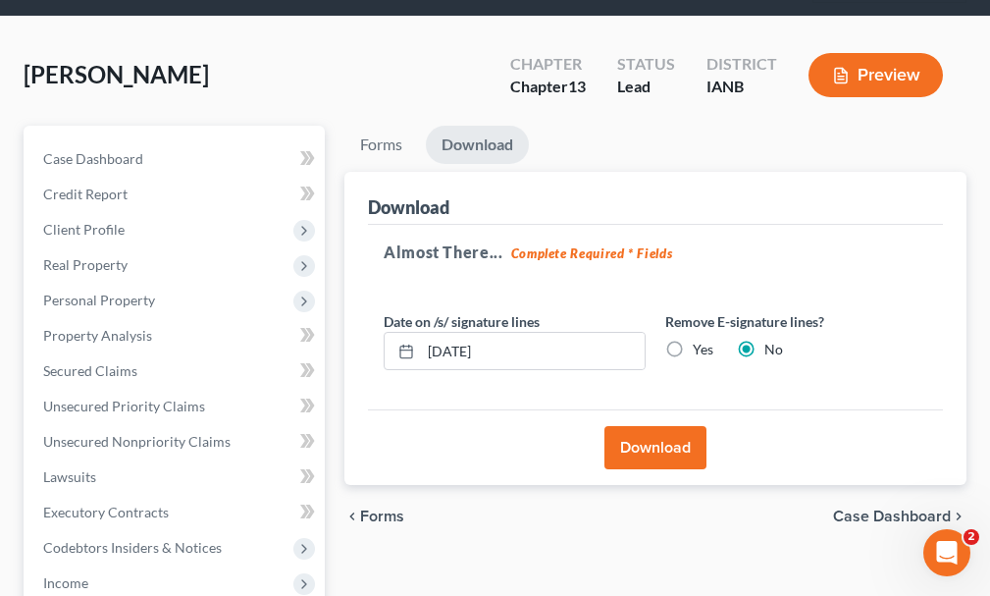
click at [641, 426] on button "Download" at bounding box center [655, 447] width 102 height 43
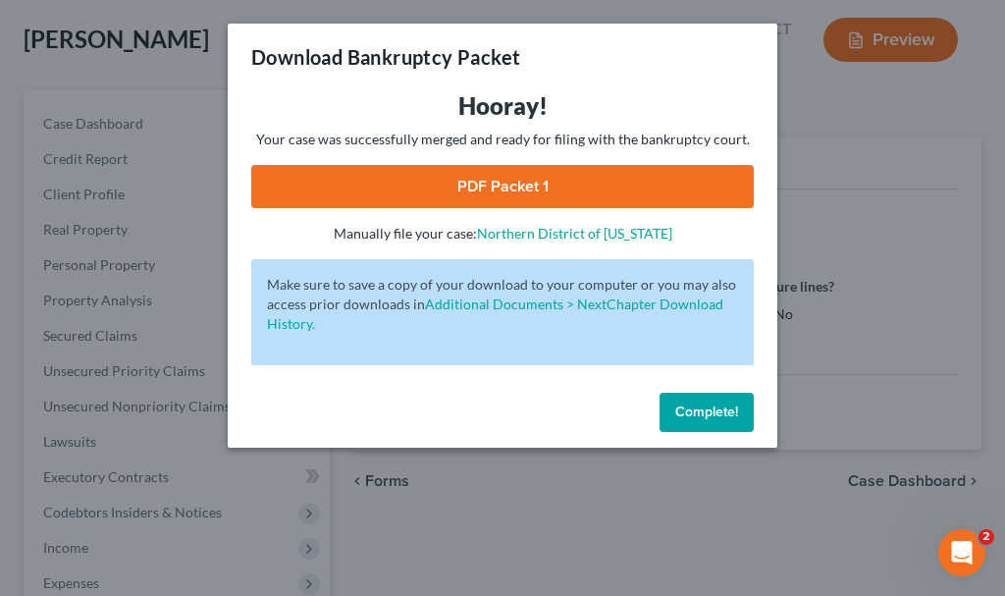
click at [398, 183] on link "PDF Packet 1" at bounding box center [502, 186] width 502 height 43
click at [686, 407] on span "Complete!" at bounding box center [706, 411] width 63 height 17
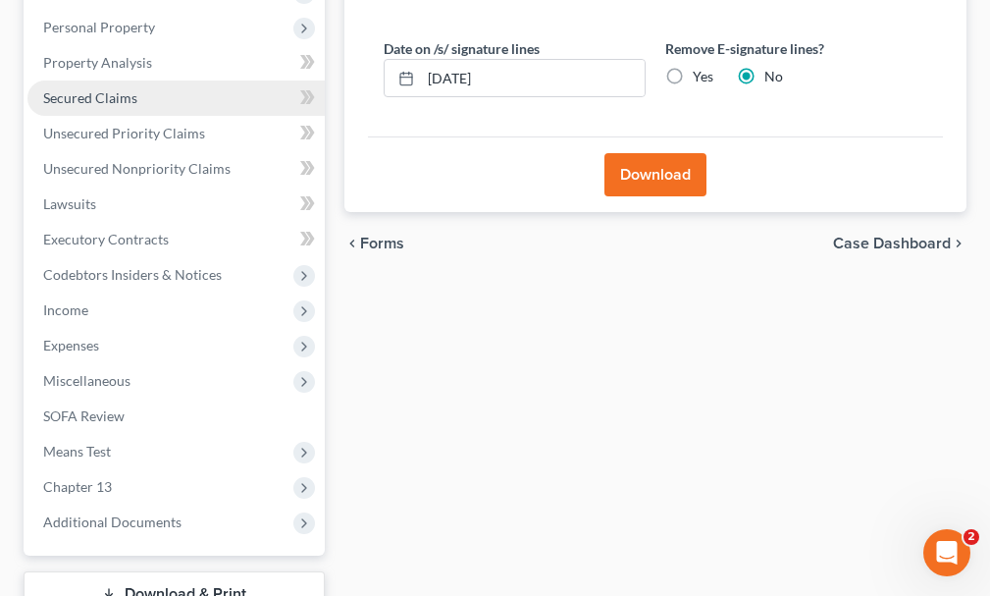
scroll to position [392, 0]
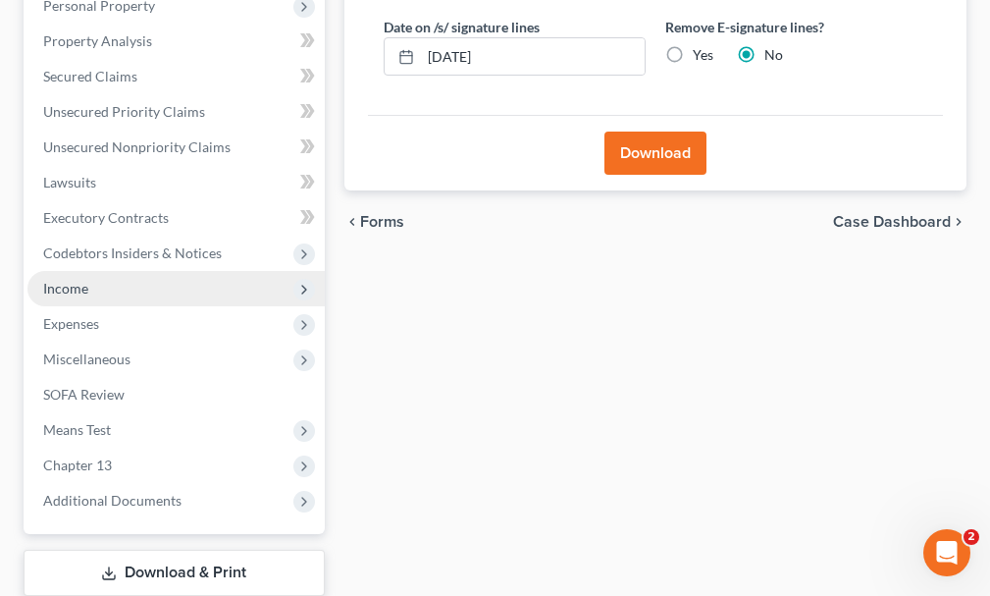
click at [62, 280] on span "Income" at bounding box center [65, 288] width 45 height 17
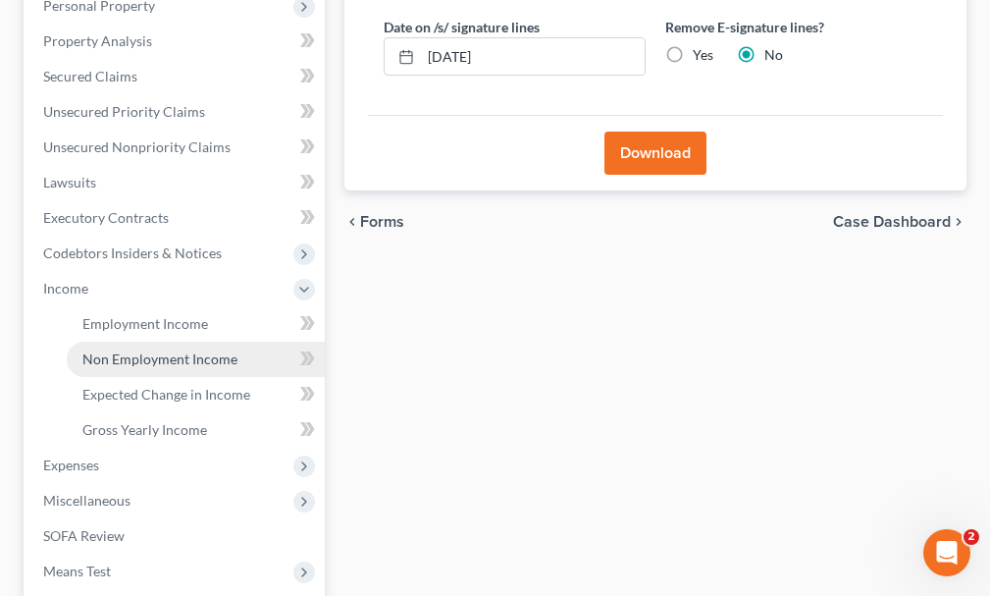
click at [126, 350] on span "Non Employment Income" at bounding box center [159, 358] width 155 height 17
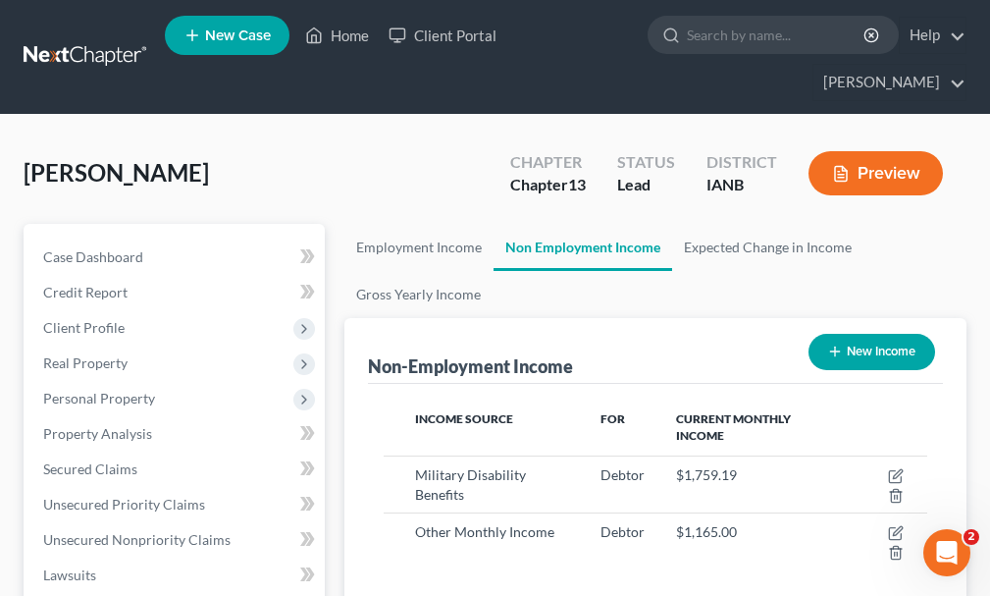
scroll to position [272, 583]
click at [345, 34] on link "Home" at bounding box center [336, 35] width 83 height 35
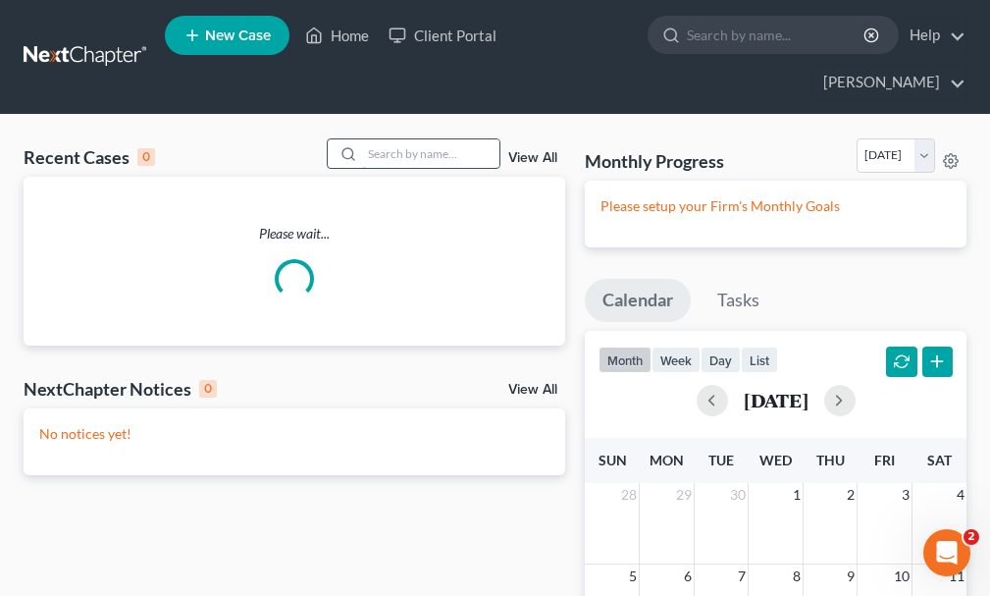
click at [419, 139] on input "search" at bounding box center [430, 153] width 137 height 28
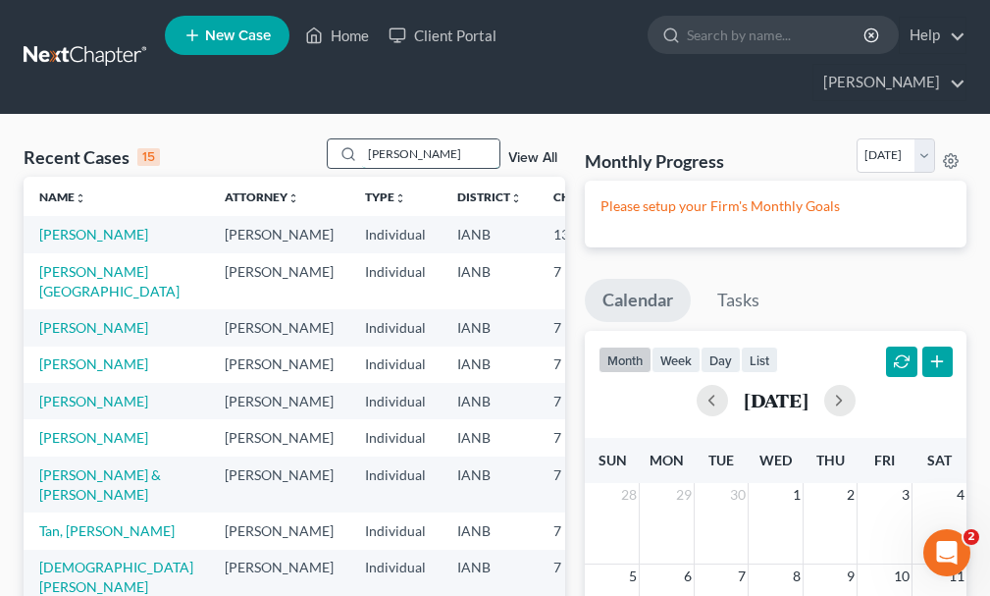
type input "[PERSON_NAME]"
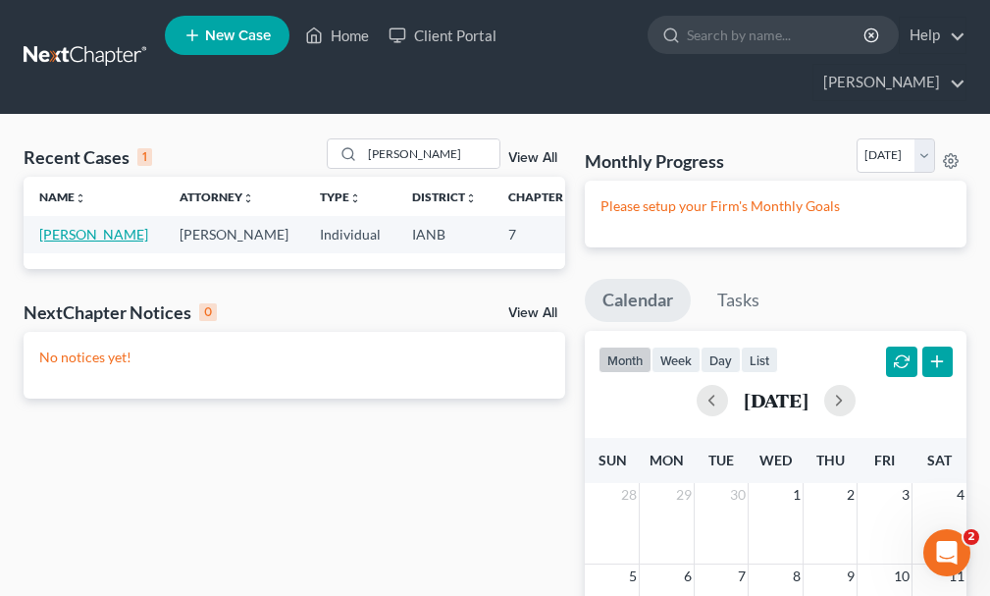
click at [44, 226] on link "[PERSON_NAME]" at bounding box center [93, 234] width 109 height 17
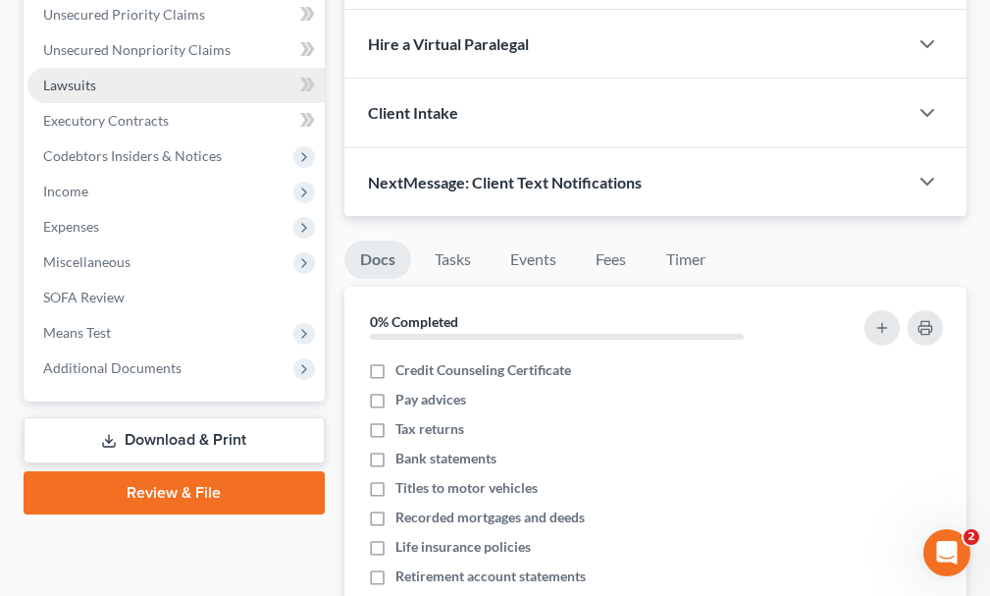
scroll to position [491, 0]
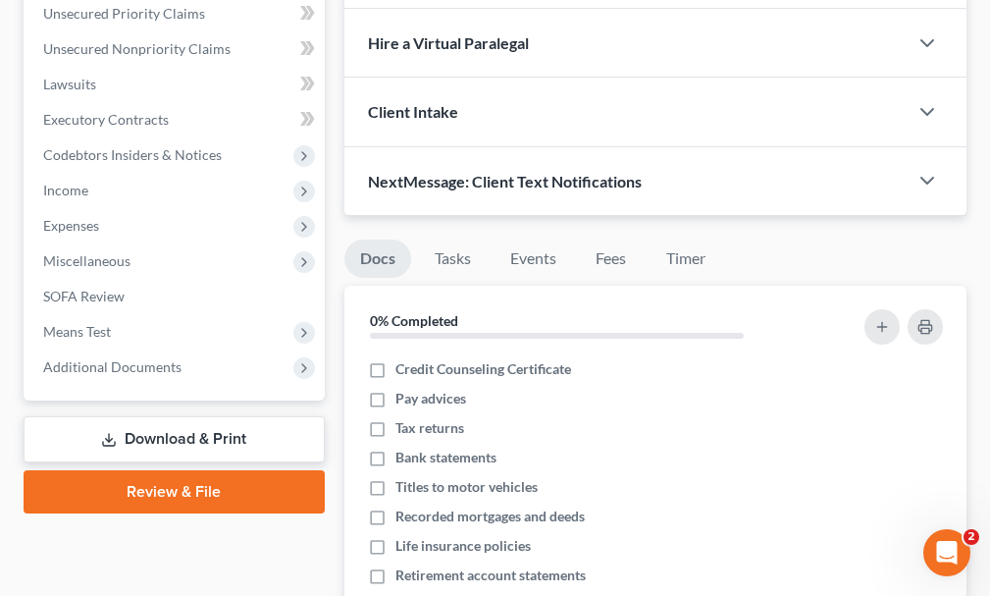
click at [169, 416] on link "Download & Print" at bounding box center [174, 439] width 301 height 46
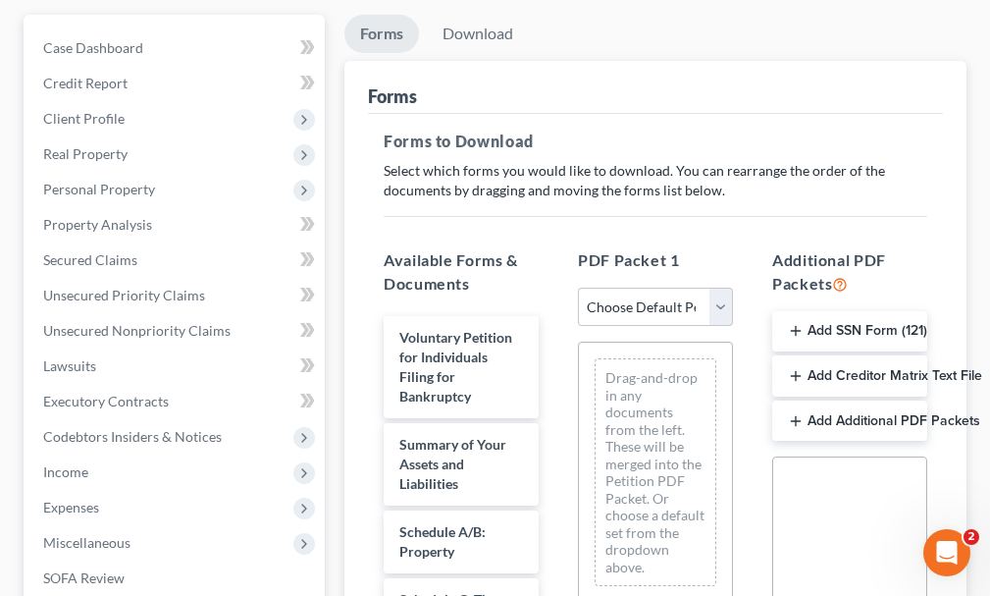
scroll to position [294, 0]
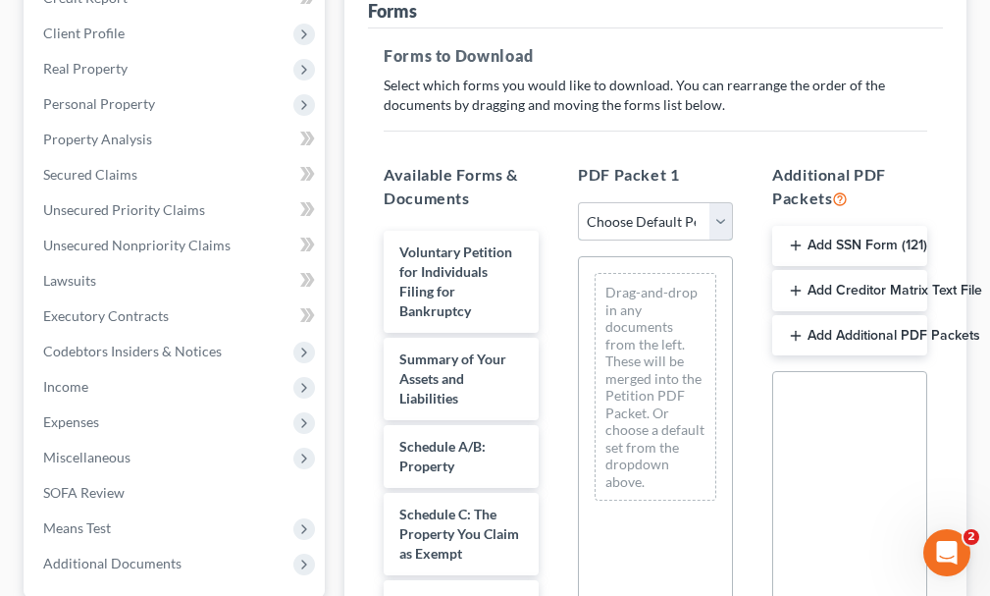
drag, startPoint x: 639, startPoint y: 183, endPoint x: 636, endPoint y: 204, distance: 20.8
click at [639, 202] on select "Choose Default Petition PDF Packet Complete Bankruptcy Petition (all forms and …" at bounding box center [655, 221] width 155 height 39
select select "0"
click at [578, 202] on select "Choose Default Petition PDF Packet Complete Bankruptcy Petition (all forms and …" at bounding box center [655, 221] width 155 height 39
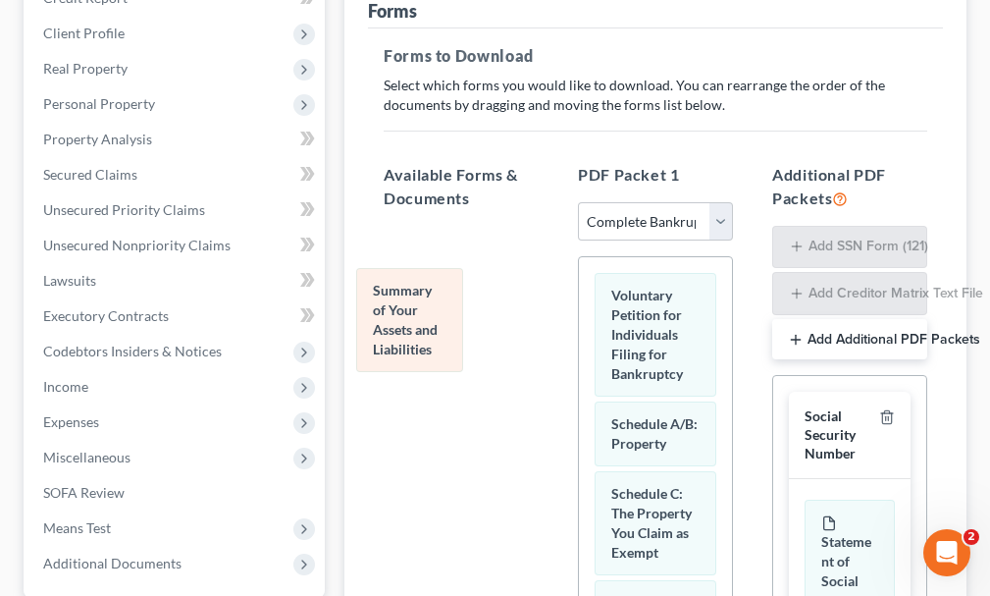
drag, startPoint x: 653, startPoint y: 414, endPoint x: 416, endPoint y: 311, distance: 258.8
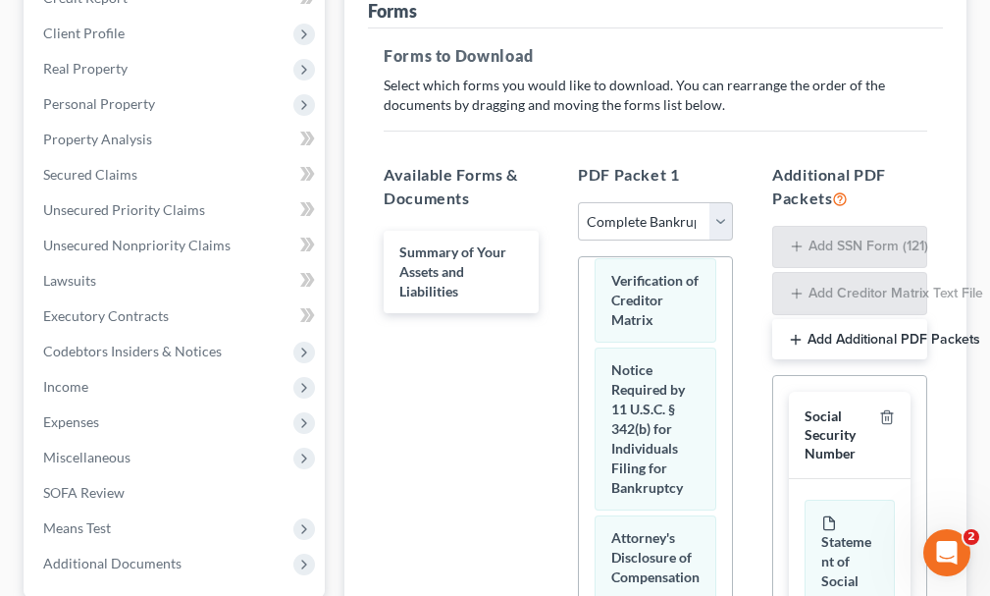
scroll to position [1646, 0]
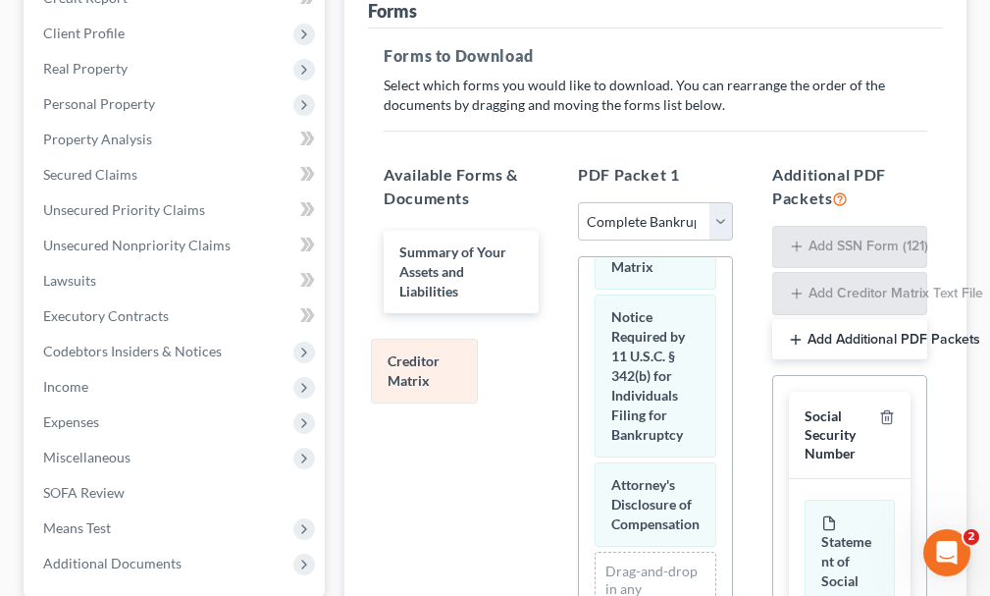
drag, startPoint x: 639, startPoint y: 327, endPoint x: 415, endPoint y: 361, distance: 226.3
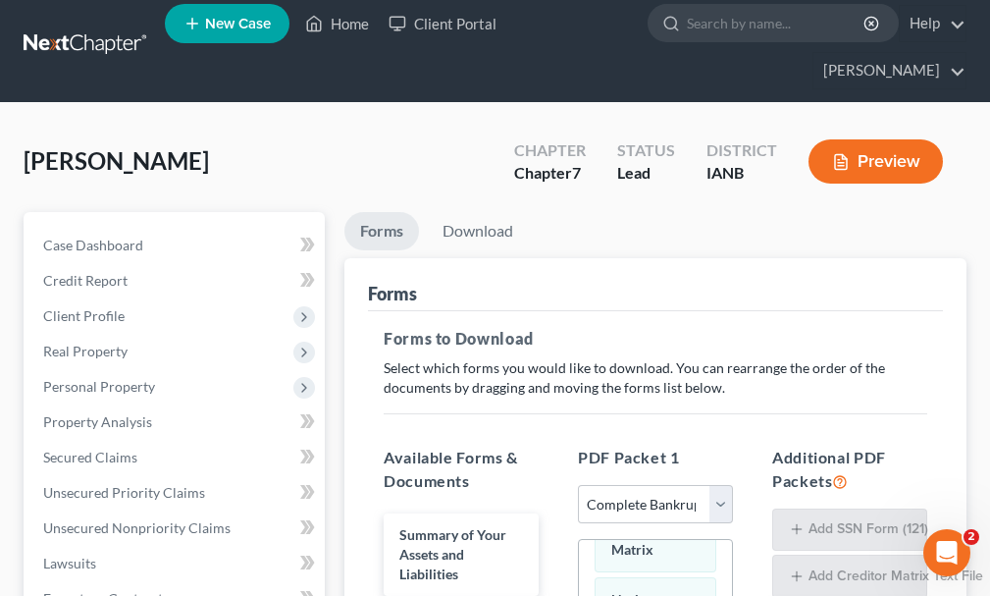
scroll to position [0, 0]
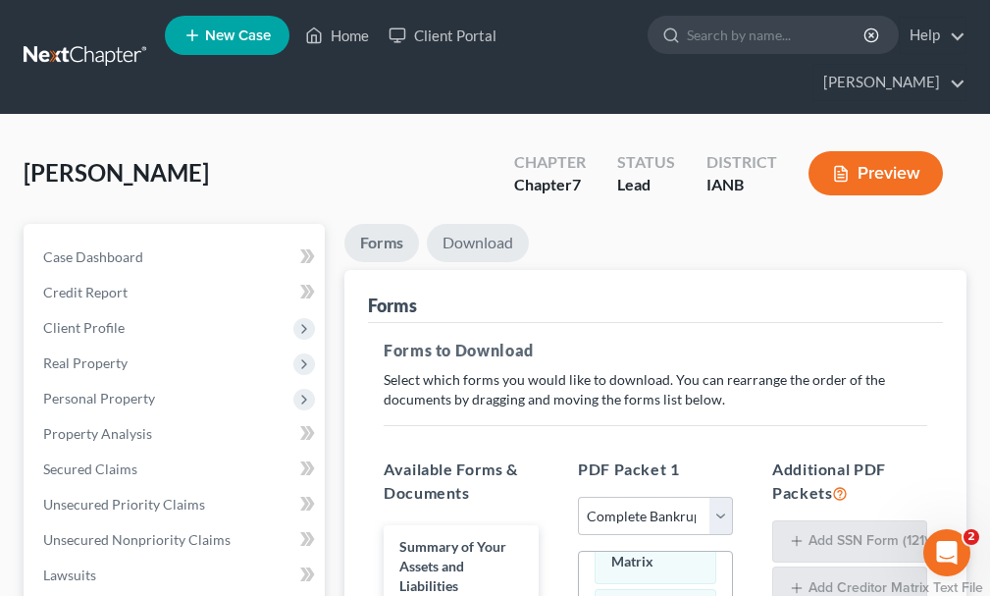
click at [477, 224] on link "Download" at bounding box center [478, 243] width 102 height 38
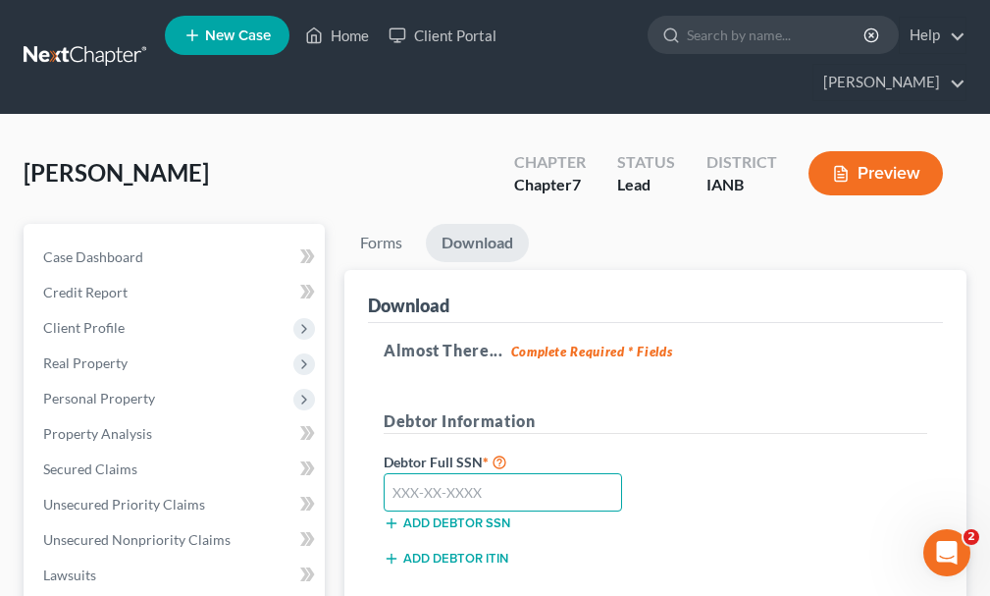
click at [494, 473] on input "text" at bounding box center [503, 492] width 238 height 39
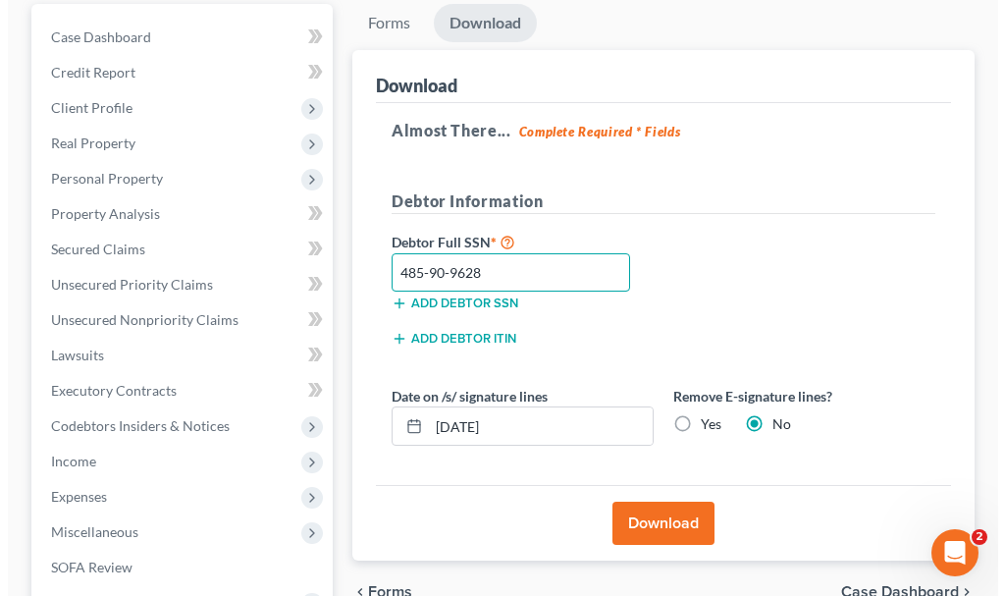
scroll to position [392, 0]
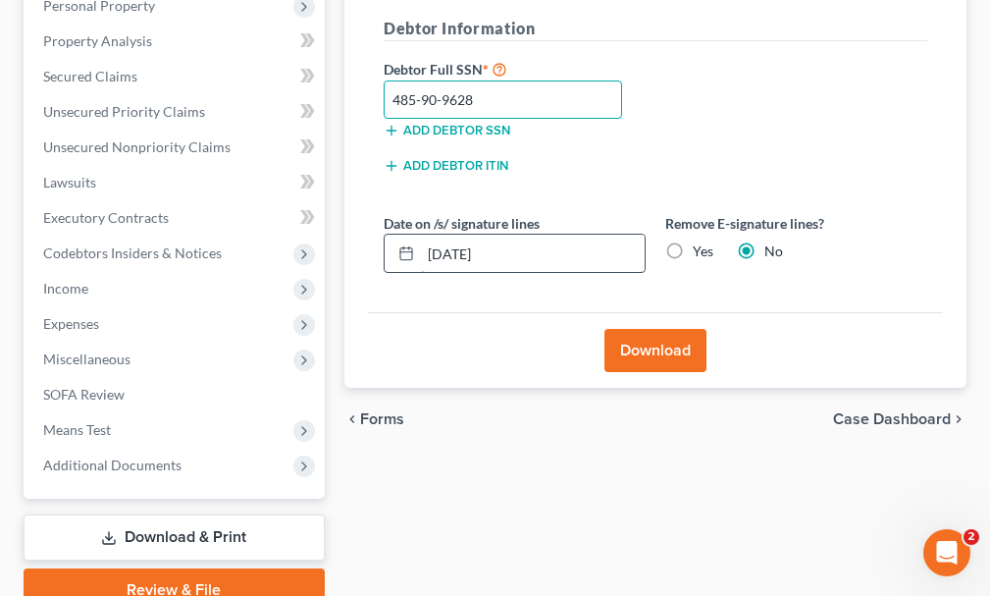
type input "485-90-9628"
drag, startPoint x: 436, startPoint y: 224, endPoint x: 370, endPoint y: 231, distance: 66.1
click at [370, 231] on div "Almost There... Complete Required * Fields Debtor Information Debtor Full SSN *…" at bounding box center [655, 121] width 575 height 383
drag, startPoint x: 673, startPoint y: 211, endPoint x: 647, endPoint y: 318, distance: 110.2
click at [693, 241] on label "Yes" at bounding box center [703, 251] width 21 height 20
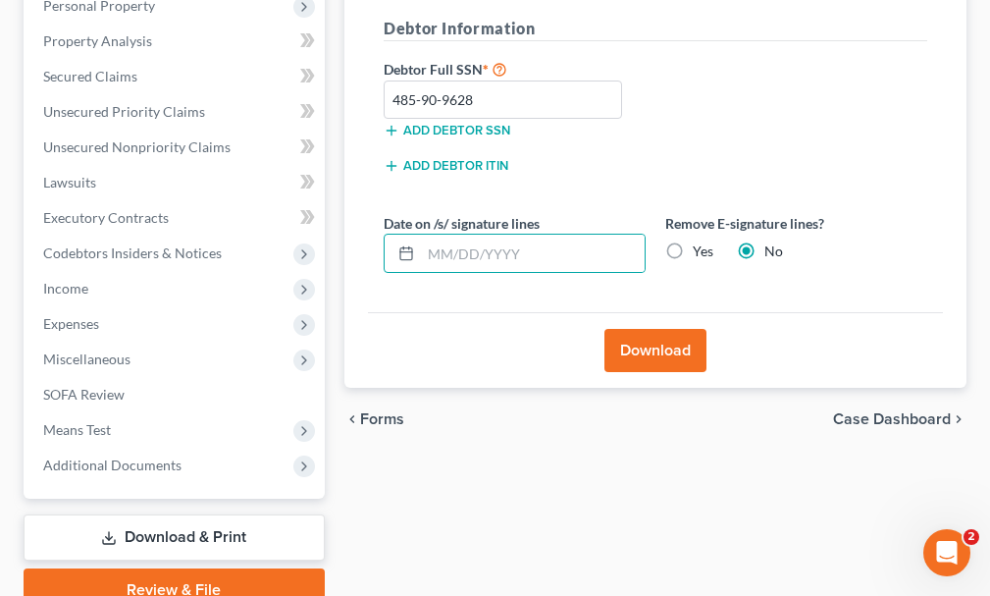
click at [701, 241] on input "Yes" at bounding box center [707, 247] width 13 height 13
radio input "true"
radio input "false"
click at [647, 329] on button "Download" at bounding box center [655, 350] width 102 height 43
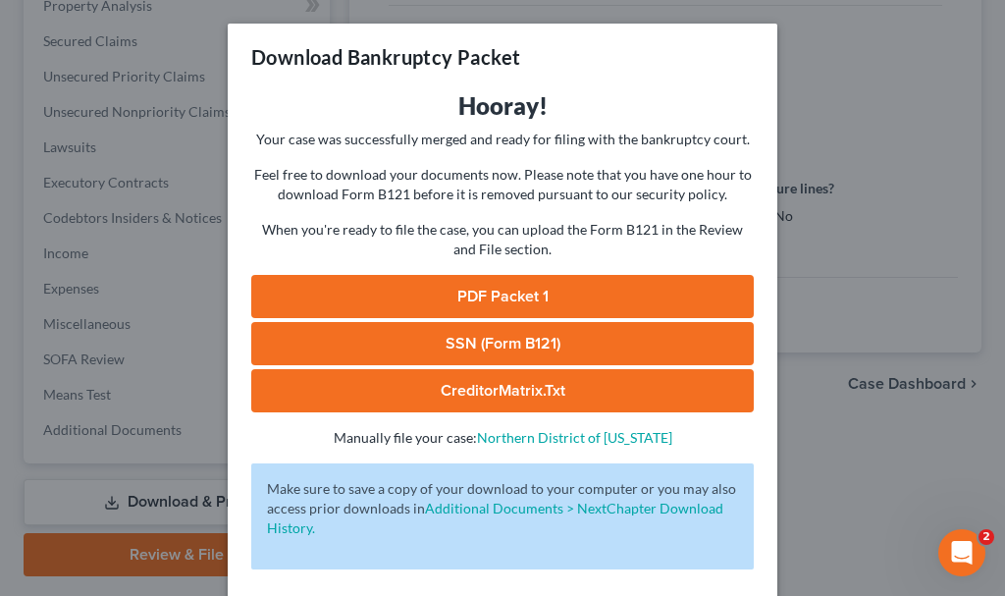
click at [564, 340] on link "SSN (Form B121)" at bounding box center [502, 343] width 502 height 43
click at [427, 289] on link "PDF Packet 1" at bounding box center [502, 296] width 502 height 43
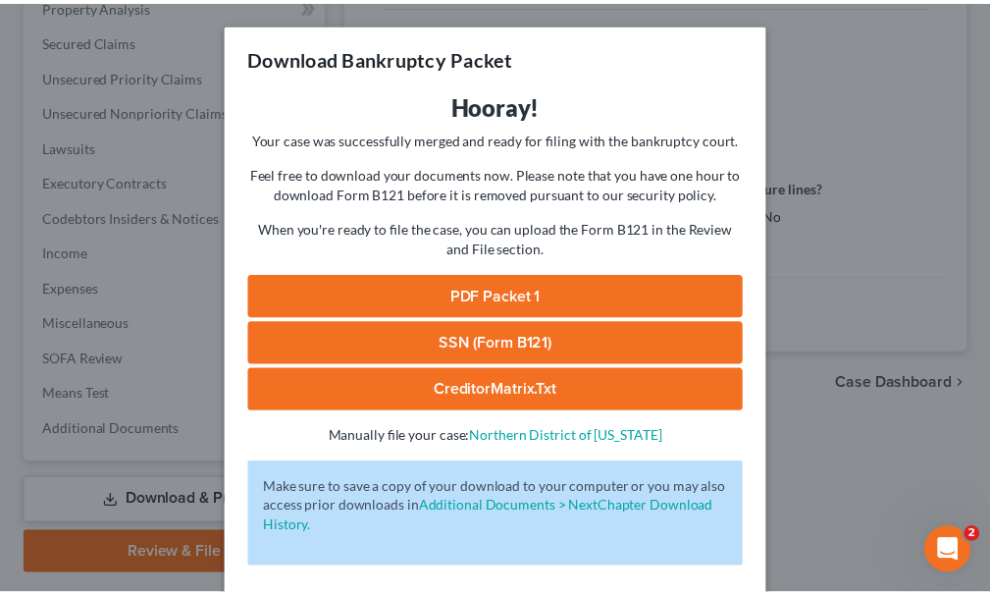
scroll to position [79, 0]
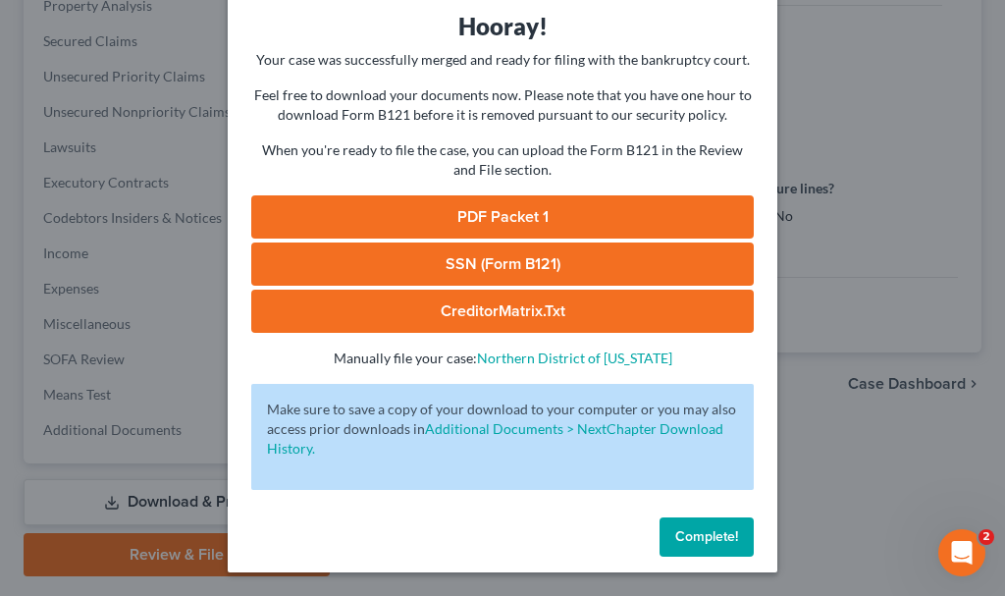
click at [694, 532] on span "Complete!" at bounding box center [706, 536] width 63 height 17
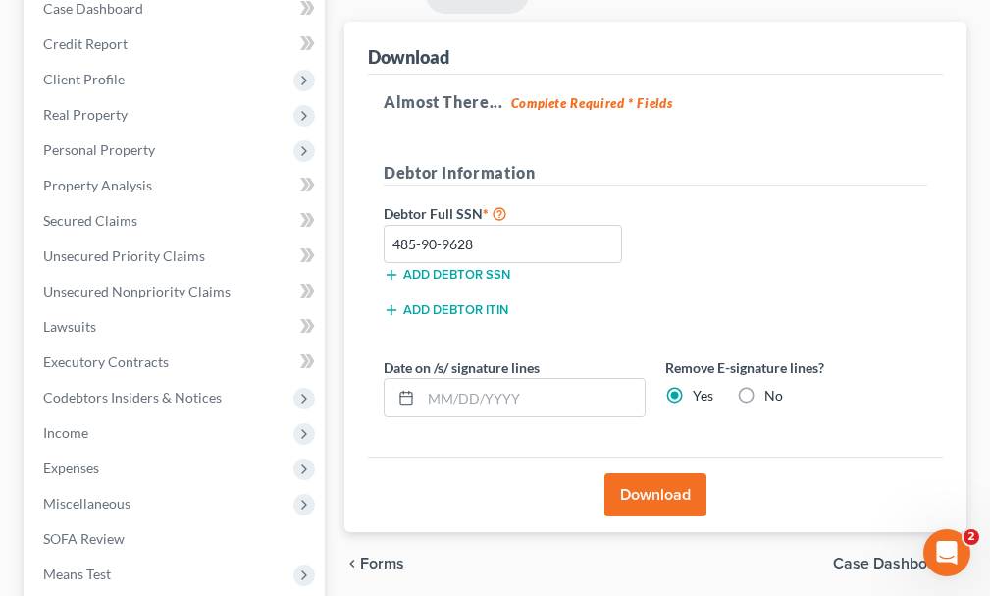
scroll to position [0, 0]
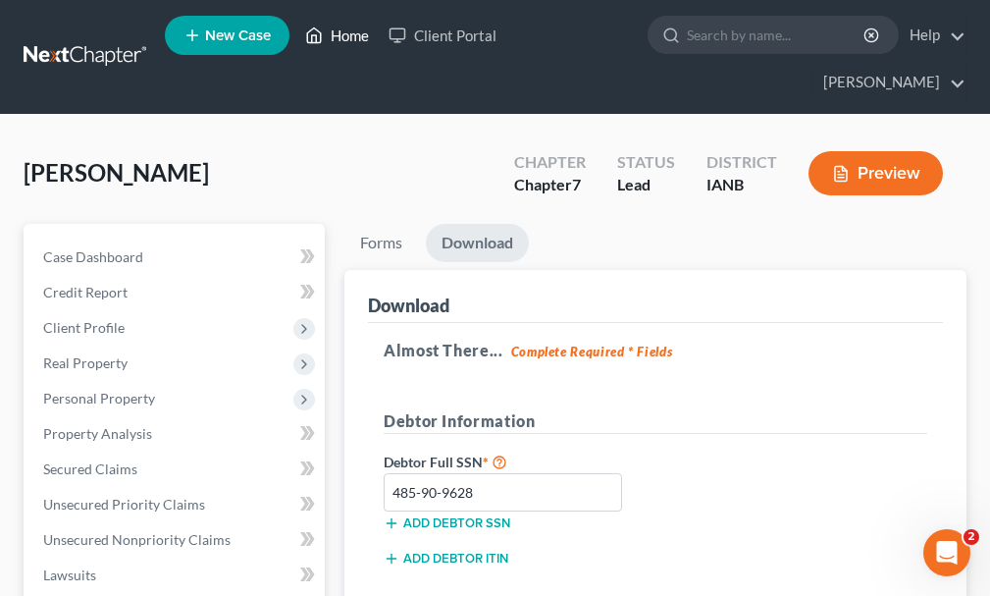
click at [352, 37] on link "Home" at bounding box center [336, 35] width 83 height 35
